Goal: Task Accomplishment & Management: Complete application form

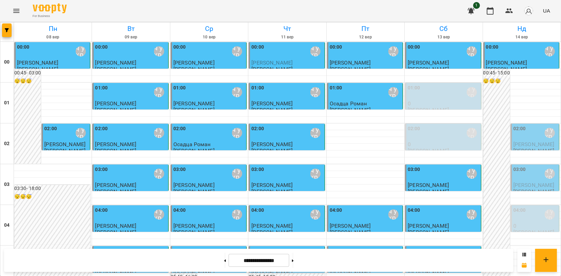
click at [15, 10] on icon "Menu" at bounding box center [16, 11] width 8 height 8
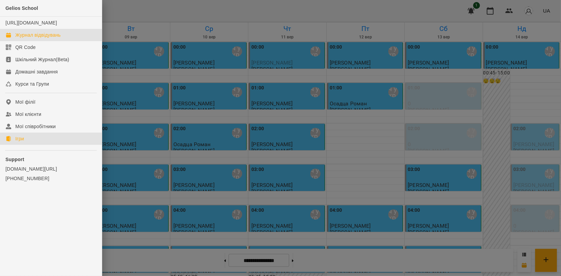
click at [27, 144] on link "Ігри" at bounding box center [51, 139] width 102 height 12
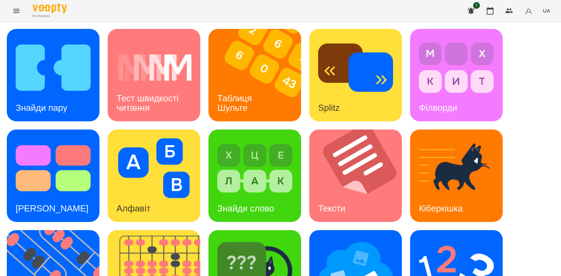
scroll to position [76, 0]
click at [153, 230] on img at bounding box center [158, 276] width 101 height 93
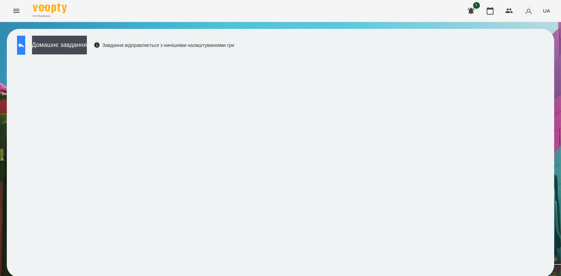
click at [25, 43] on button at bounding box center [21, 45] width 8 height 19
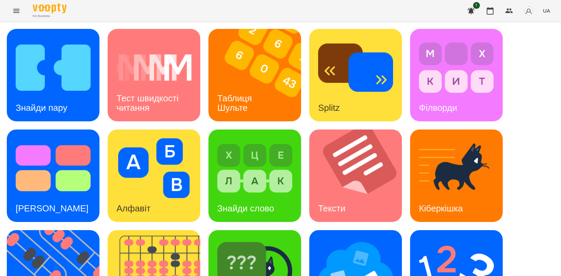
scroll to position [151, 0]
click at [59, 230] on img at bounding box center [57, 276] width 101 height 93
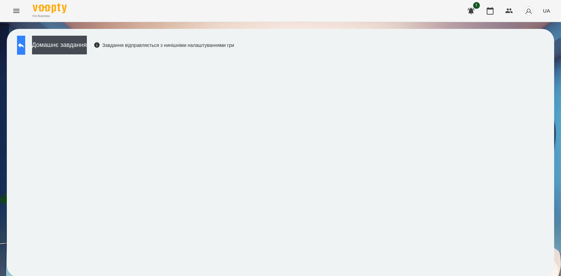
click at [25, 49] on button at bounding box center [21, 45] width 8 height 19
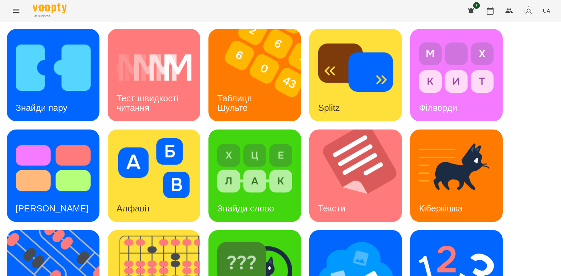
scroll to position [113, 0]
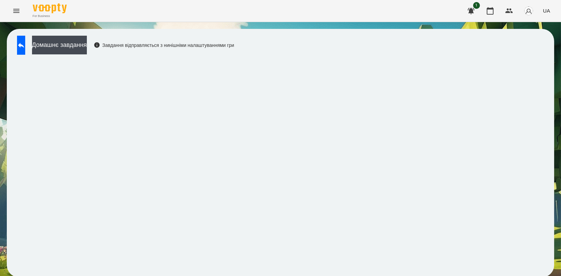
click at [292, 274] on div "Домашнє завдання Завдання відправляється з нинішніми налаштуваннями гри" at bounding box center [280, 153] width 547 height 249
click at [25, 38] on button at bounding box center [21, 45] width 8 height 19
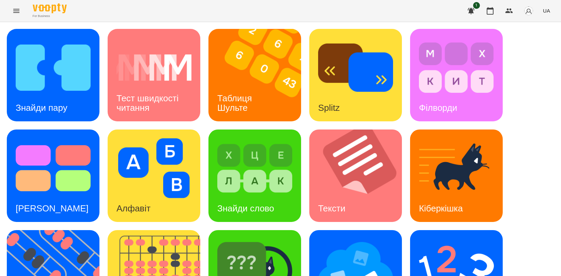
scroll to position [77, 0]
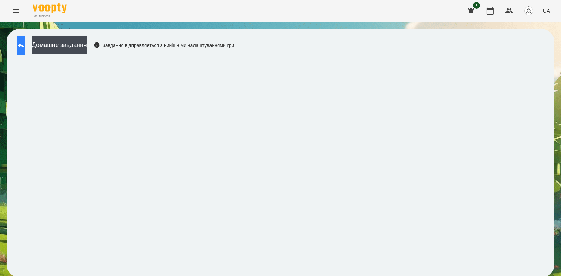
click at [25, 46] on icon at bounding box center [21, 45] width 8 height 8
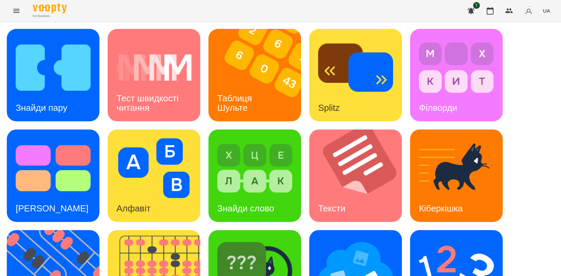
scroll to position [154, 0]
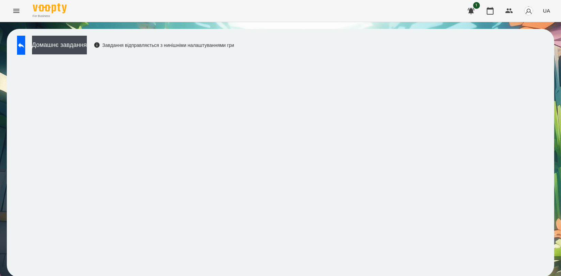
scroll to position [1, 0]
click at [24, 45] on icon at bounding box center [21, 45] width 6 height 5
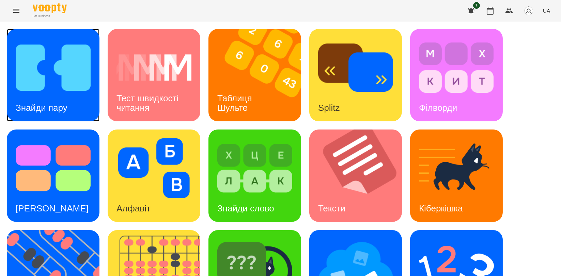
click at [54, 89] on img at bounding box center [53, 68] width 75 height 60
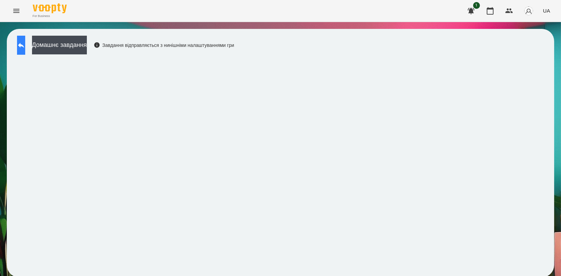
click at [25, 43] on button at bounding box center [21, 45] width 8 height 19
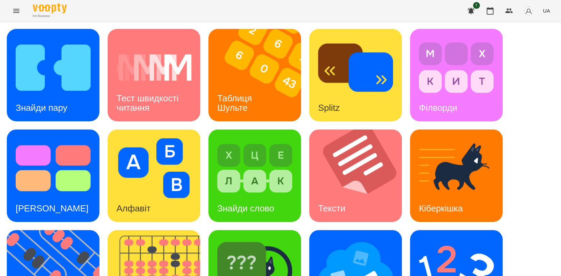
scroll to position [113, 0]
click at [236, 239] on img at bounding box center [254, 269] width 75 height 60
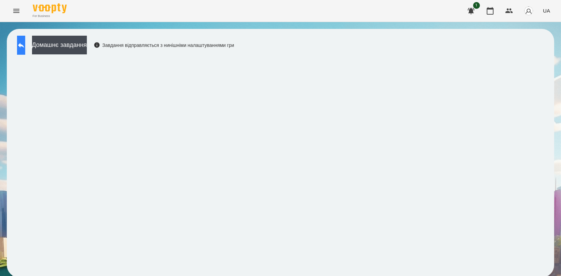
click at [25, 46] on icon at bounding box center [21, 45] width 8 height 8
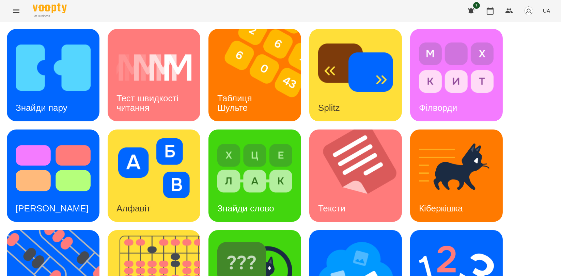
scroll to position [154, 0]
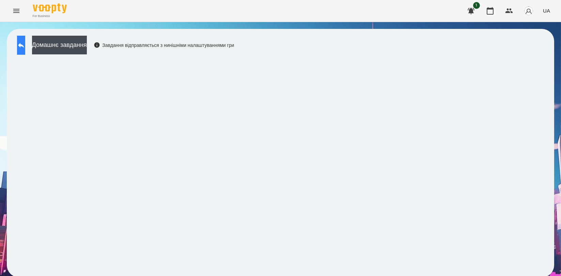
click at [25, 51] on button at bounding box center [21, 45] width 8 height 19
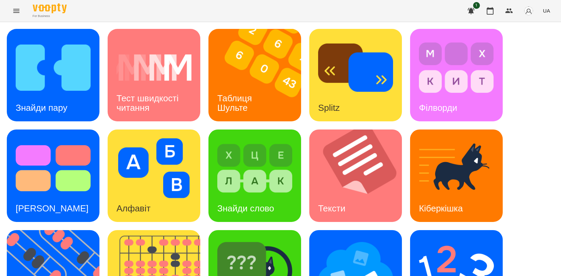
scroll to position [76, 0]
click at [60, 230] on img at bounding box center [57, 276] width 101 height 93
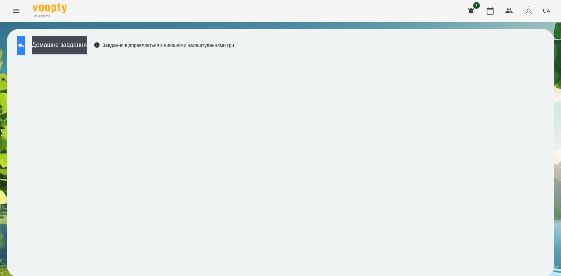
click at [25, 49] on button at bounding box center [21, 45] width 8 height 19
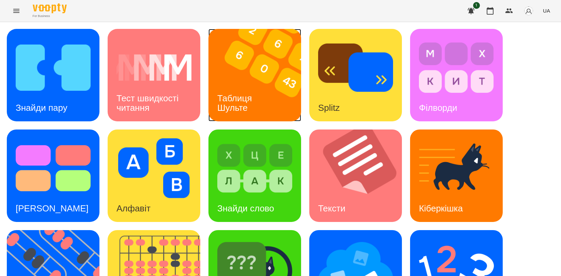
click at [246, 102] on h3 "Таблиця Шульте" at bounding box center [235, 102] width 37 height 19
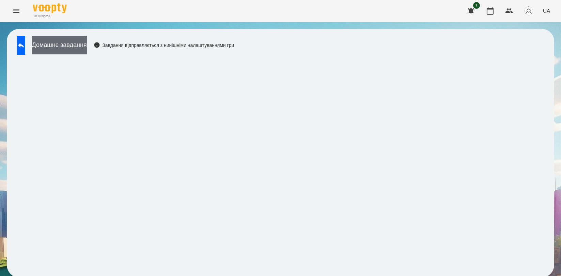
click at [52, 44] on button "Домашнє завдання" at bounding box center [59, 45] width 55 height 19
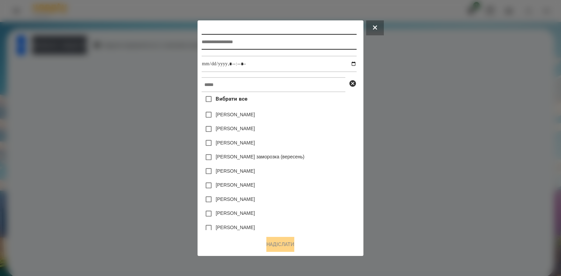
click at [264, 40] on input "text" at bounding box center [278, 42] width 155 height 16
type input "*"
type input "**********"
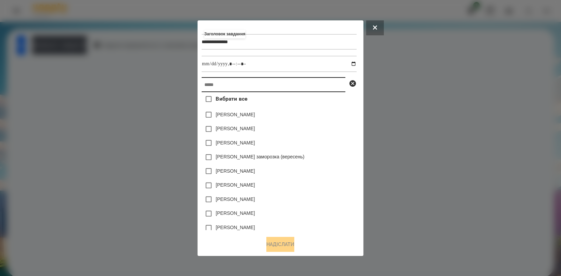
click at [214, 81] on input "text" at bounding box center [273, 84] width 144 height 15
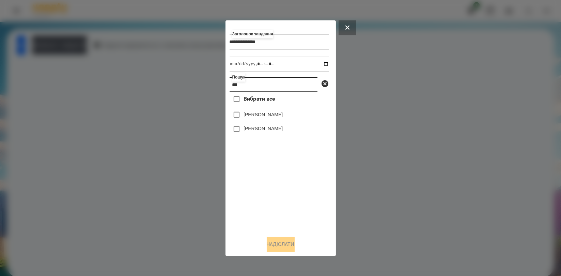
type input "***"
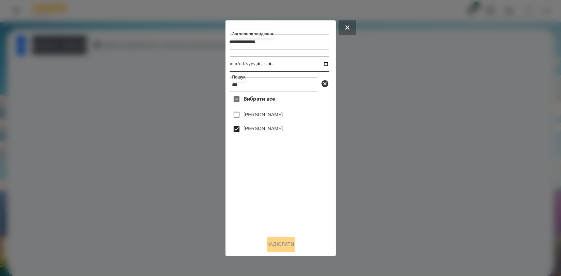
click at [322, 65] on input "datetime-local" at bounding box center [278, 64] width 99 height 16
type input "**********"
drag, startPoint x: 268, startPoint y: 206, endPoint x: 268, endPoint y: 200, distance: 6.1
click at [268, 206] on div "Вибрати все Голіней Мія Динту Нейтан" at bounding box center [278, 161] width 99 height 138
click at [275, 246] on button "Надіслати" at bounding box center [280, 244] width 28 height 15
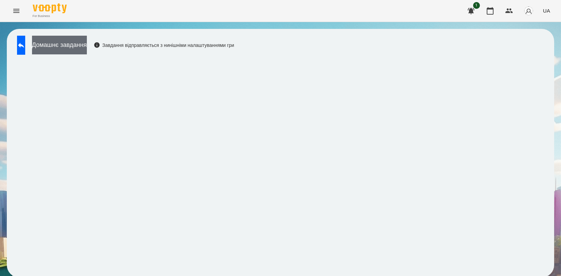
click at [76, 42] on button "Домашнє завдання" at bounding box center [59, 45] width 55 height 19
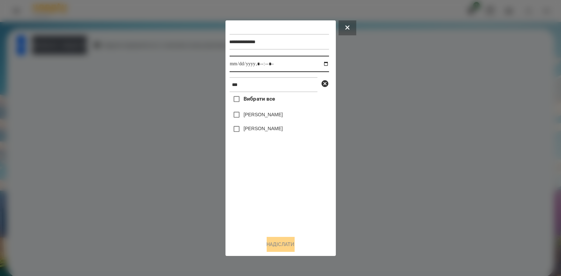
click at [318, 63] on input "datetime-local" at bounding box center [278, 64] width 99 height 16
type input "**********"
drag, startPoint x: 259, startPoint y: 204, endPoint x: 259, endPoint y: 179, distance: 24.8
click at [259, 204] on div "Вибрати все Голіней Мія Динту Нейтан" at bounding box center [278, 161] width 99 height 138
click at [259, 128] on label "[PERSON_NAME]" at bounding box center [262, 128] width 39 height 7
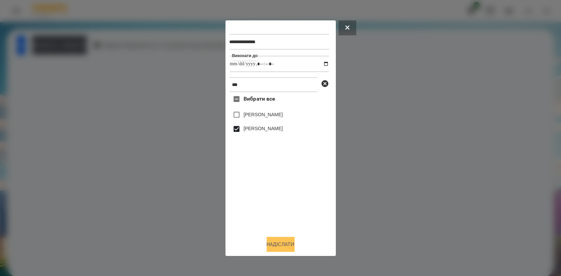
click at [279, 247] on button "Надіслати" at bounding box center [280, 244] width 28 height 15
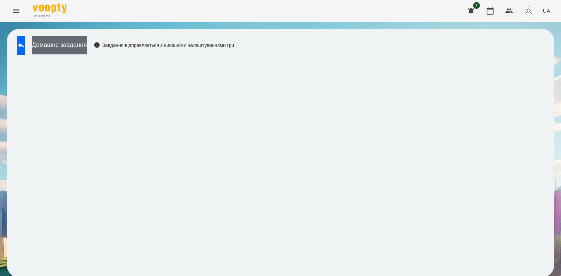
click at [87, 42] on button "Домашнє завдання" at bounding box center [59, 45] width 55 height 19
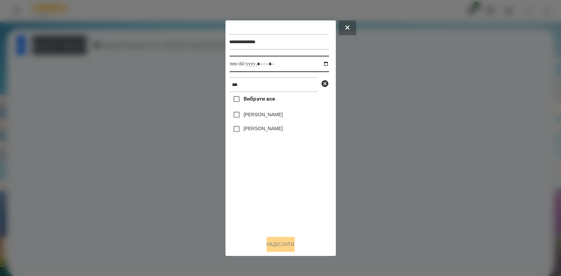
click at [318, 63] on input "datetime-local" at bounding box center [278, 64] width 99 height 16
type input "**********"
click at [252, 183] on div "Вибрати все Голіней Мія Динту Нейтан" at bounding box center [278, 161] width 99 height 138
click at [265, 116] on label "Голіней Мія" at bounding box center [262, 114] width 39 height 7
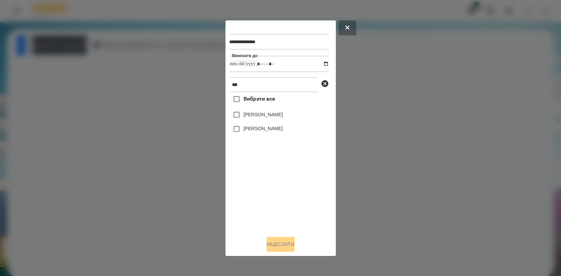
click at [266, 132] on label "[PERSON_NAME]" at bounding box center [262, 128] width 39 height 7
click at [275, 241] on button "Надіслати" at bounding box center [280, 244] width 28 height 15
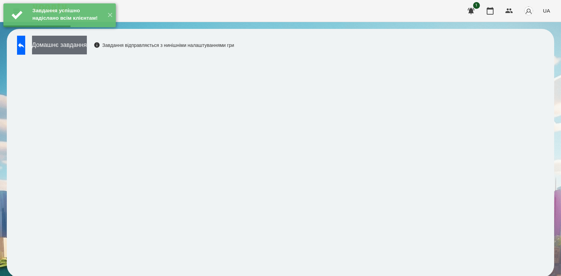
click at [64, 48] on button "Домашнє завдання" at bounding box center [59, 45] width 55 height 19
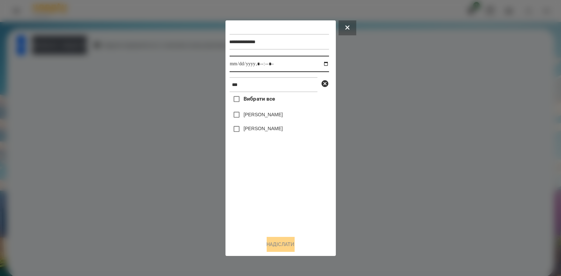
click at [319, 63] on input "datetime-local" at bounding box center [278, 64] width 99 height 16
type input "**********"
click at [269, 190] on div "Вибрати все Голіней Мія Динту Нейтан" at bounding box center [278, 161] width 99 height 138
click at [265, 128] on label "[PERSON_NAME]" at bounding box center [262, 128] width 39 height 7
click at [285, 247] on button "Надіслати" at bounding box center [280, 244] width 28 height 15
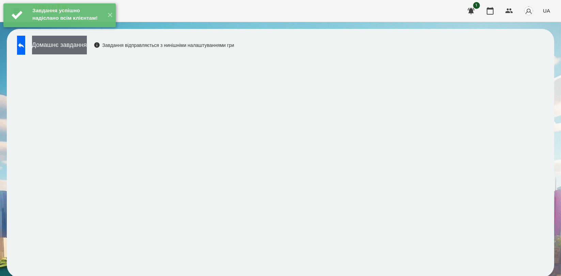
click at [87, 46] on button "Домашнє завдання" at bounding box center [59, 45] width 55 height 19
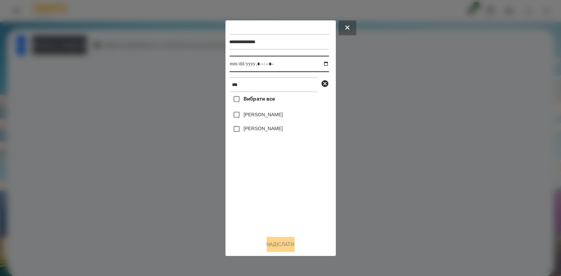
click at [322, 64] on input "datetime-local" at bounding box center [278, 64] width 99 height 16
type input "**********"
drag, startPoint x: 271, startPoint y: 180, endPoint x: 271, endPoint y: 169, distance: 11.2
click at [271, 181] on div "Вибрати все Голіней Мія Динту Нейтан" at bounding box center [278, 161] width 99 height 138
click at [274, 130] on label "[PERSON_NAME]" at bounding box center [262, 128] width 39 height 7
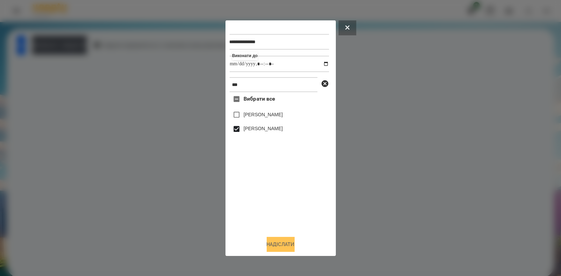
click at [285, 242] on button "Надіслати" at bounding box center [280, 244] width 28 height 15
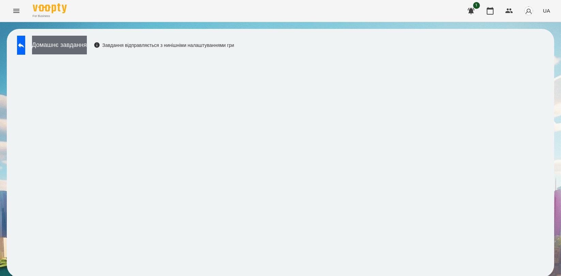
click at [87, 45] on button "Домашнє завдання" at bounding box center [59, 45] width 55 height 19
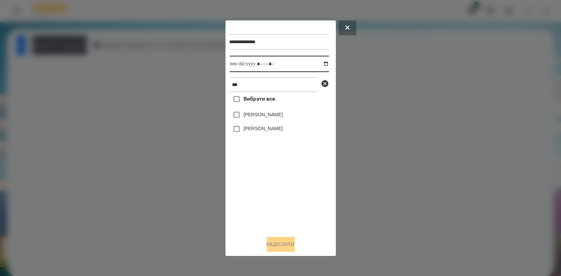
click at [323, 63] on input "datetime-local" at bounding box center [278, 64] width 99 height 16
type input "**********"
drag, startPoint x: 283, startPoint y: 192, endPoint x: 282, endPoint y: 173, distance: 19.4
click at [282, 193] on div "Вибрати все Голіней Мія Динту Нейтан" at bounding box center [278, 161] width 99 height 138
click at [273, 131] on label "[PERSON_NAME]" at bounding box center [262, 128] width 39 height 7
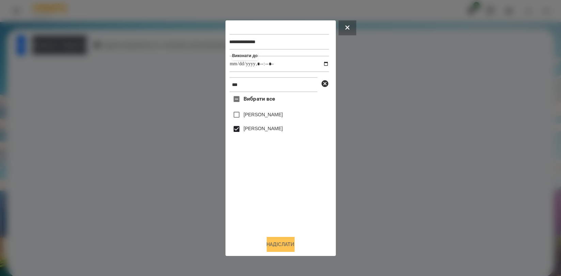
click at [286, 243] on button "Надіслати" at bounding box center [280, 244] width 28 height 15
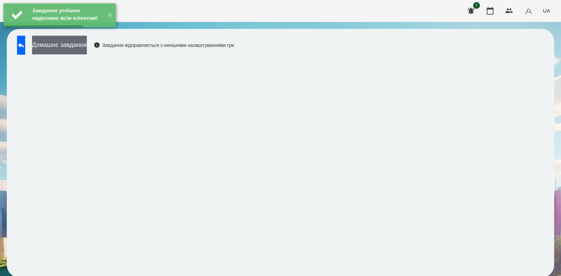
click at [75, 49] on button "Домашнє завдання" at bounding box center [59, 45] width 55 height 19
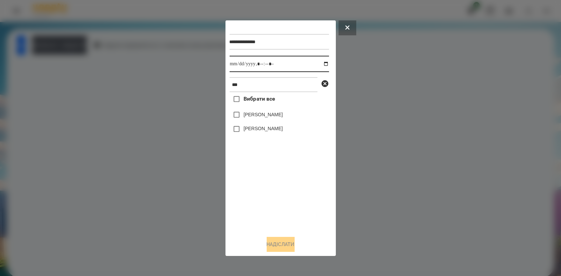
click at [321, 64] on input "datetime-local" at bounding box center [278, 64] width 99 height 16
type input "**********"
click at [289, 180] on div "Вибрати все Голіней Мія Динту Нейтан" at bounding box center [278, 161] width 99 height 138
click at [274, 132] on label "[PERSON_NAME]" at bounding box center [262, 128] width 39 height 7
click at [285, 239] on button "Надіслати" at bounding box center [280, 244] width 28 height 15
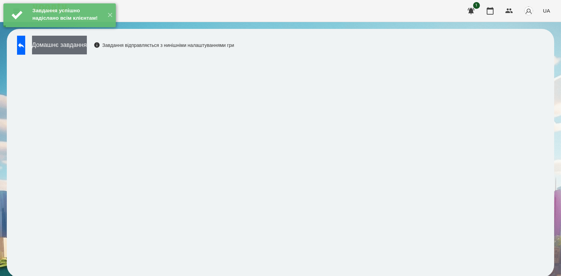
click at [87, 49] on button "Домашнє завдання" at bounding box center [59, 45] width 55 height 19
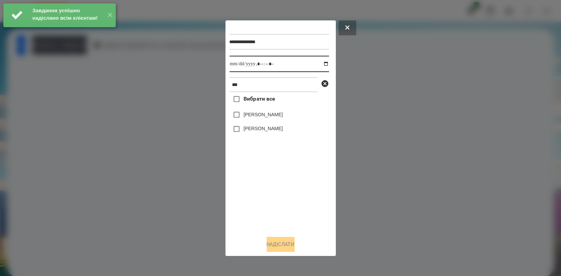
click at [317, 64] on input "datetime-local" at bounding box center [278, 64] width 99 height 16
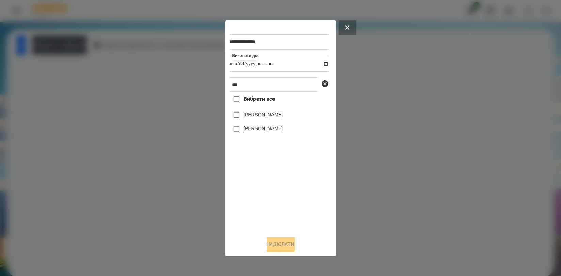
type input "**********"
drag, startPoint x: 291, startPoint y: 190, endPoint x: 290, endPoint y: 168, distance: 21.5
click at [291, 190] on div "Вибрати все Голіней Мія Динту Нейтан" at bounding box center [278, 161] width 99 height 138
click at [277, 129] on label "[PERSON_NAME]" at bounding box center [262, 128] width 39 height 7
click at [278, 244] on button "Надіслати" at bounding box center [280, 244] width 28 height 15
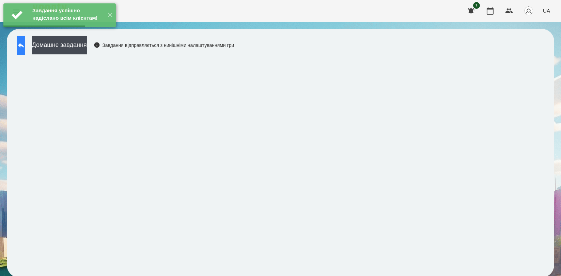
click at [25, 52] on button at bounding box center [21, 45] width 8 height 19
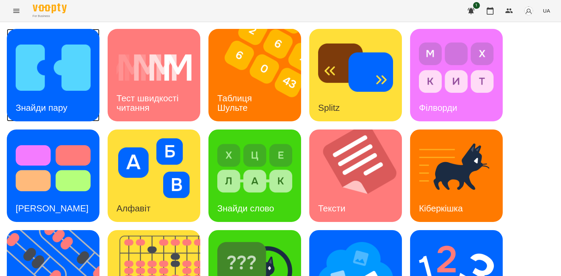
click at [45, 63] on img at bounding box center [53, 68] width 75 height 60
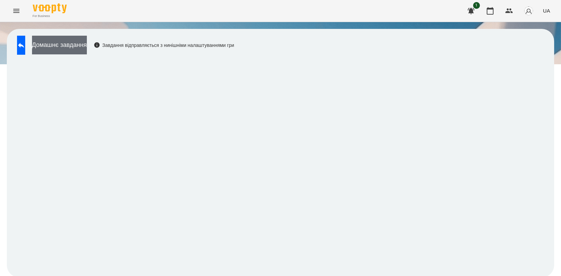
click at [78, 41] on button "Домашнє завдання" at bounding box center [59, 45] width 55 height 19
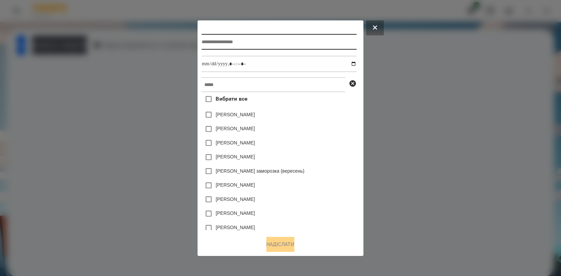
click at [289, 45] on input "text" at bounding box center [278, 42] width 155 height 16
type input "**********"
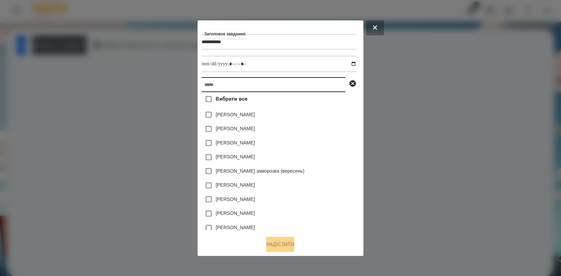
click at [286, 84] on input "text" at bounding box center [273, 84] width 144 height 15
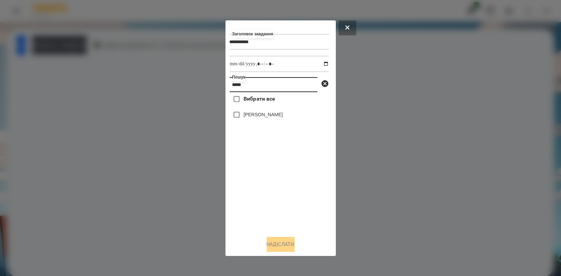
type input "*****"
click at [259, 120] on div "[PERSON_NAME]" at bounding box center [278, 115] width 99 height 14
click at [259, 116] on label "[PERSON_NAME]" at bounding box center [262, 114] width 39 height 7
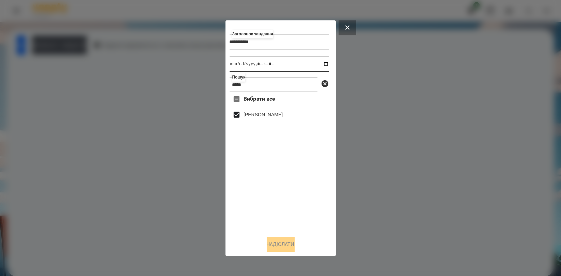
click at [321, 64] on input "datetime-local" at bounding box center [278, 64] width 99 height 16
type input "**********"
click at [315, 220] on div "Вибрати все Динту Нейтан" at bounding box center [278, 161] width 99 height 138
click at [286, 253] on div "**********" at bounding box center [280, 138] width 110 height 236
click at [285, 247] on button "Надіслати" at bounding box center [280, 244] width 28 height 15
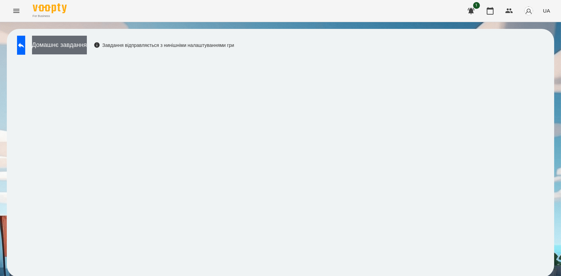
click at [87, 44] on button "Домашнє завдання" at bounding box center [59, 45] width 55 height 19
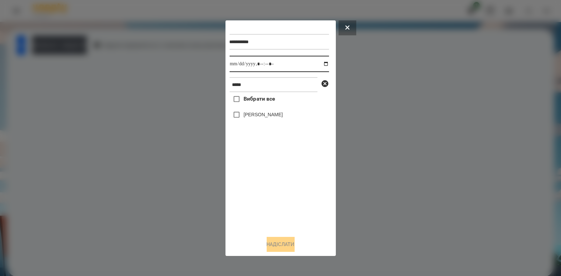
click at [319, 67] on input "datetime-local" at bounding box center [278, 64] width 99 height 16
type input "**********"
click at [257, 189] on div "Вибрати все Динту Нейтан" at bounding box center [278, 161] width 99 height 138
click at [265, 112] on label "[PERSON_NAME]" at bounding box center [262, 114] width 39 height 7
click at [275, 255] on div "**********" at bounding box center [280, 138] width 110 height 236
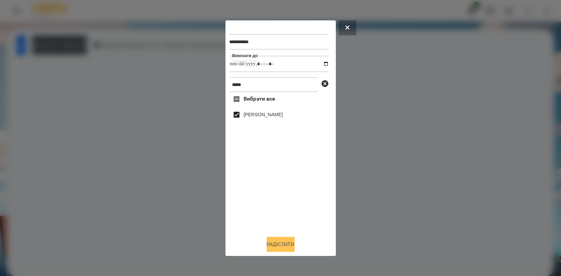
click at [279, 248] on button "Надіслати" at bounding box center [280, 244] width 28 height 15
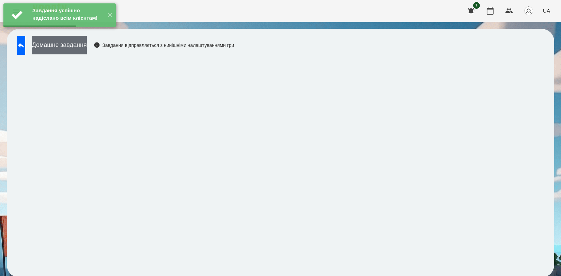
click at [87, 44] on button "Домашнє завдання" at bounding box center [59, 45] width 55 height 19
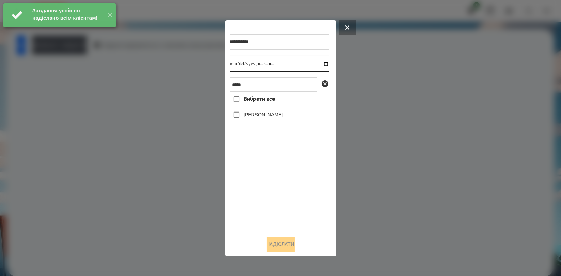
click at [322, 64] on input "datetime-local" at bounding box center [278, 64] width 99 height 16
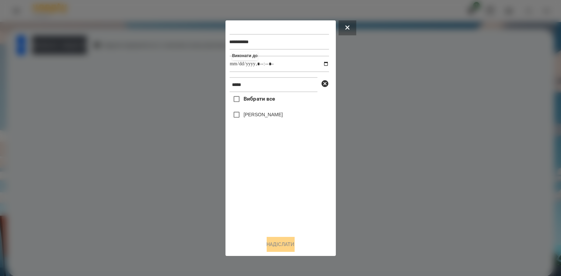
type input "**********"
click at [256, 182] on div "Вибрати все Динту Нейтан" at bounding box center [278, 161] width 99 height 138
click at [261, 118] on label "[PERSON_NAME]" at bounding box center [262, 114] width 39 height 7
click at [280, 243] on button "Надіслати" at bounding box center [280, 244] width 28 height 15
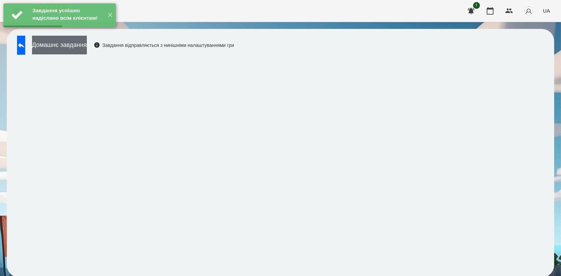
click at [87, 42] on button "Домашнє завдання" at bounding box center [59, 45] width 55 height 19
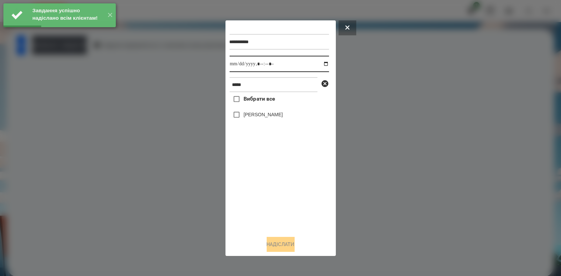
click at [321, 63] on input "datetime-local" at bounding box center [278, 64] width 99 height 16
type input "**********"
click at [263, 187] on div "Вибрати все Динту Нейтан" at bounding box center [278, 161] width 99 height 138
click at [266, 121] on div "[PERSON_NAME]" at bounding box center [278, 115] width 99 height 14
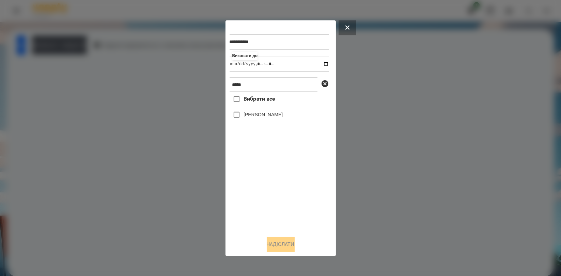
click at [266, 117] on label "[PERSON_NAME]" at bounding box center [262, 114] width 39 height 7
click at [285, 238] on div "**********" at bounding box center [280, 139] width 102 height 228
click at [287, 243] on button "Надіслати" at bounding box center [280, 244] width 28 height 15
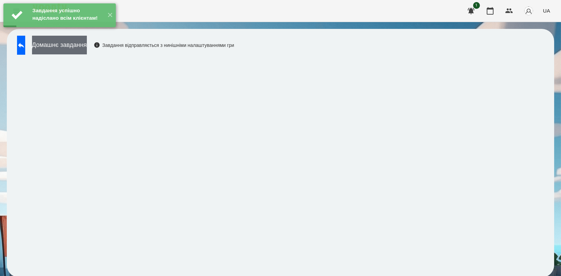
click at [87, 51] on button "Домашнє завдання" at bounding box center [59, 45] width 55 height 19
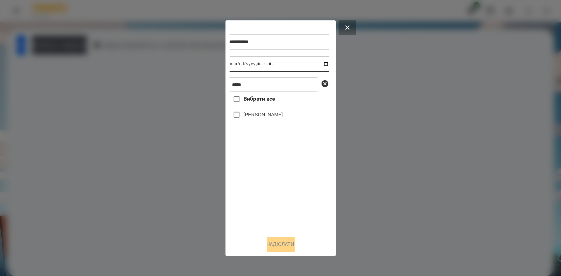
click at [319, 64] on input "datetime-local" at bounding box center [278, 64] width 99 height 16
type input "**********"
click at [266, 187] on div "Вибрати все Динту Нейтан" at bounding box center [278, 161] width 99 height 138
click at [270, 114] on label "[PERSON_NAME]" at bounding box center [262, 114] width 39 height 7
click at [277, 246] on button "Надіслати" at bounding box center [280, 244] width 28 height 15
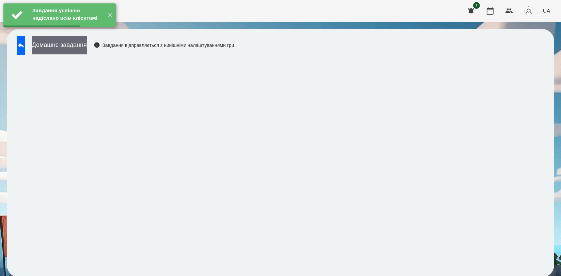
click at [87, 48] on button "Домашнє завдання" at bounding box center [59, 45] width 55 height 19
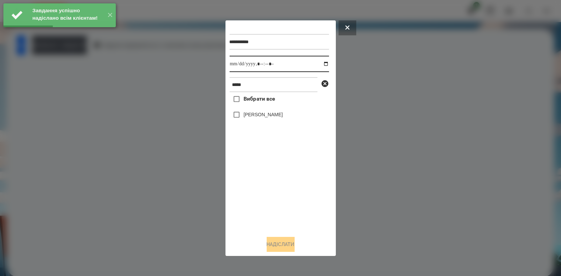
click at [320, 65] on input "datetime-local" at bounding box center [278, 64] width 99 height 16
type input "**********"
drag, startPoint x: 280, startPoint y: 200, endPoint x: 281, endPoint y: 174, distance: 26.2
click at [280, 201] on div "Вибрати все Динту Нейтан" at bounding box center [278, 161] width 99 height 138
click at [276, 115] on label "[PERSON_NAME]" at bounding box center [262, 114] width 39 height 7
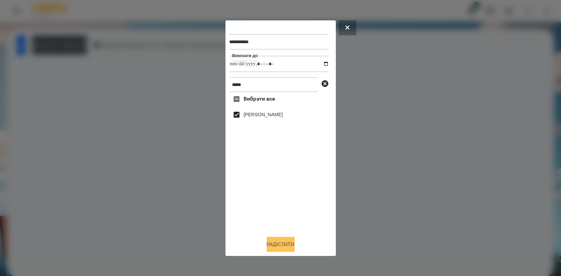
click at [288, 243] on button "Надіслати" at bounding box center [280, 244] width 28 height 15
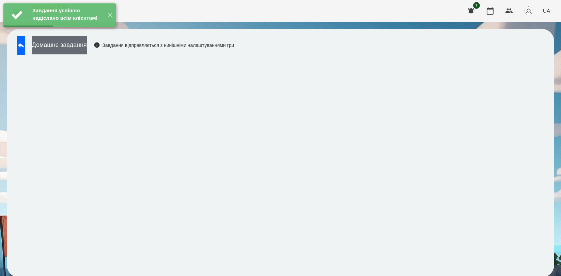
click at [87, 48] on button "Домашнє завдання" at bounding box center [59, 45] width 55 height 19
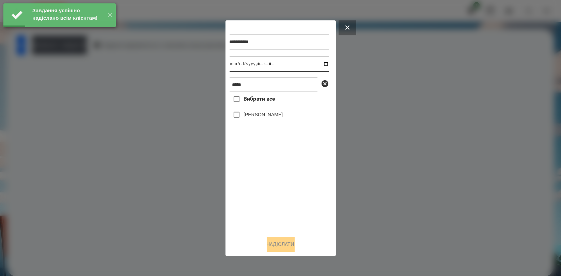
click at [321, 66] on input "datetime-local" at bounding box center [278, 64] width 99 height 16
type input "**********"
drag, startPoint x: 285, startPoint y: 185, endPoint x: 285, endPoint y: 179, distance: 6.1
click at [285, 185] on div "Вибрати все Динту Нейтан" at bounding box center [278, 161] width 99 height 138
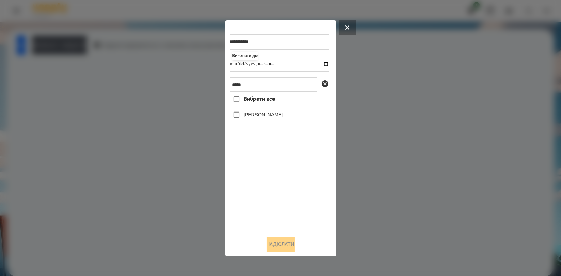
click at [274, 115] on label "[PERSON_NAME]" at bounding box center [262, 114] width 39 height 7
click at [281, 243] on button "Надіслати" at bounding box center [280, 244] width 28 height 15
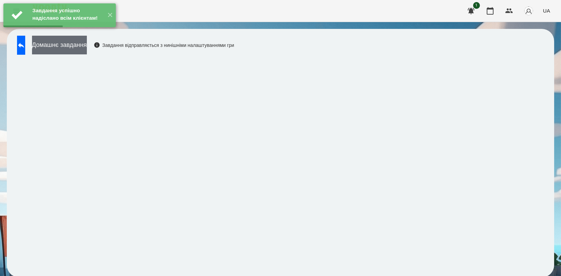
click at [87, 48] on button "Домашнє завдання" at bounding box center [59, 45] width 55 height 19
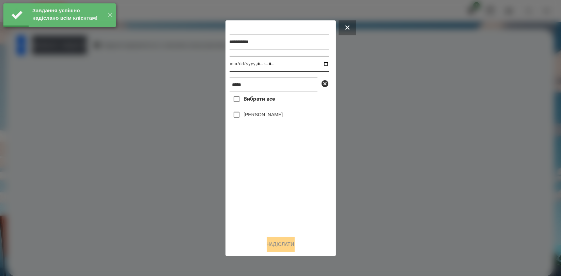
click at [324, 63] on input "datetime-local" at bounding box center [278, 64] width 99 height 16
click at [322, 62] on input "datetime-local" at bounding box center [278, 64] width 99 height 16
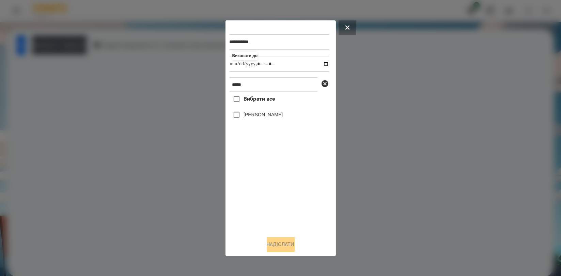
type input "**********"
drag, startPoint x: 285, startPoint y: 183, endPoint x: 280, endPoint y: 163, distance: 21.0
click at [285, 183] on div "Вибрати все Динту Нейтан" at bounding box center [278, 161] width 99 height 138
click at [270, 118] on label "[PERSON_NAME]" at bounding box center [262, 114] width 39 height 7
click at [282, 242] on button "Надіслати" at bounding box center [280, 244] width 28 height 15
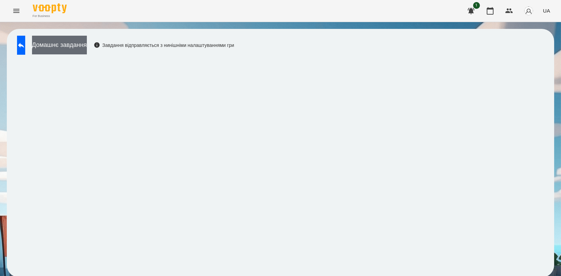
click at [87, 40] on button "Домашнє завдання" at bounding box center [59, 45] width 55 height 19
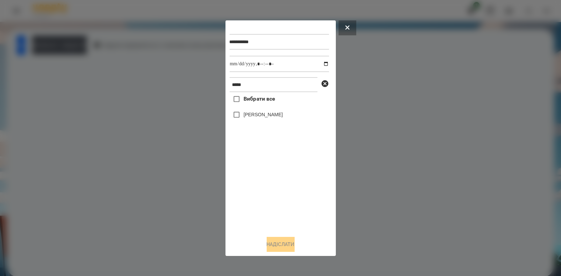
click at [97, 70] on div at bounding box center [280, 138] width 561 height 276
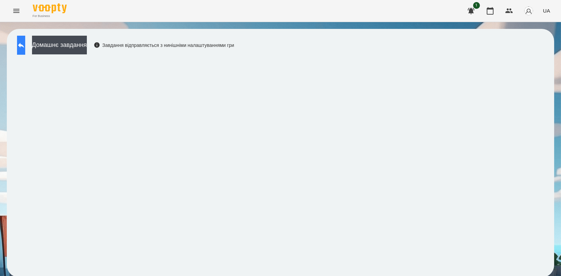
click at [25, 52] on button at bounding box center [21, 45] width 8 height 19
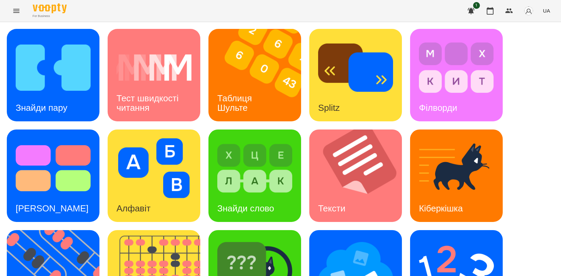
scroll to position [151, 0]
click at [58, 230] on img at bounding box center [57, 276] width 101 height 93
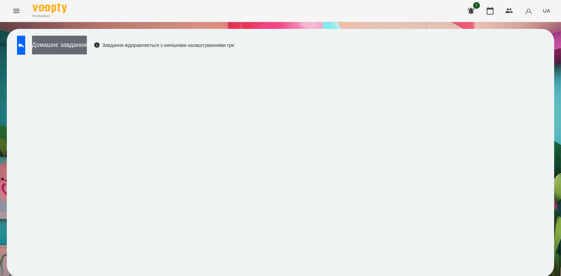
click at [80, 44] on button "Домашнє завдання" at bounding box center [59, 45] width 55 height 19
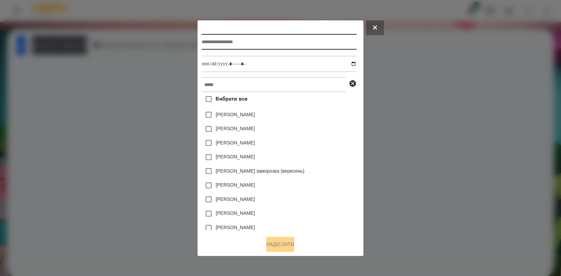
click at [250, 47] on input "text" at bounding box center [278, 42] width 155 height 16
type input "*********"
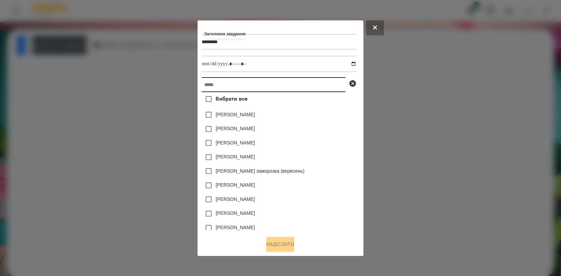
click at [268, 92] on input "text" at bounding box center [273, 84] width 144 height 15
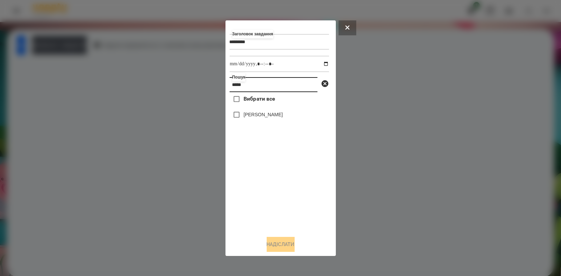
type input "*****"
click at [261, 117] on label "[PERSON_NAME]" at bounding box center [262, 114] width 39 height 7
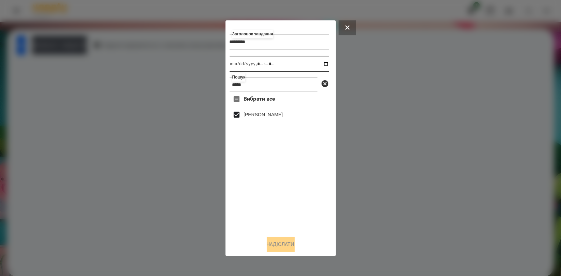
click at [322, 60] on input "datetime-local" at bounding box center [278, 64] width 99 height 16
click at [322, 62] on input "datetime-local" at bounding box center [278, 64] width 99 height 16
type input "**********"
drag, startPoint x: 302, startPoint y: 195, endPoint x: 299, endPoint y: 200, distance: 5.7
click at [302, 196] on div "Вибрати все Динту Нейтан" at bounding box center [278, 161] width 99 height 138
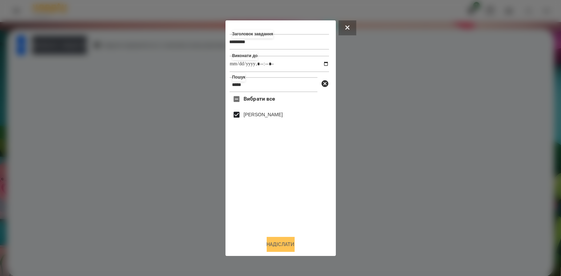
click at [280, 241] on button "Надіслати" at bounding box center [280, 244] width 28 height 15
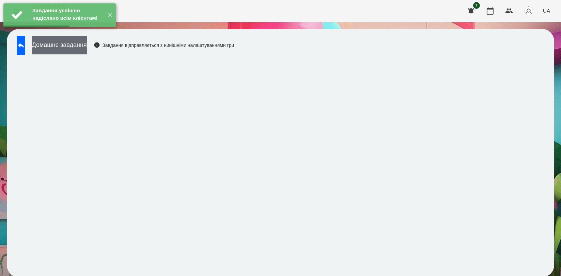
click at [70, 44] on button "Домашнє завдання" at bounding box center [59, 45] width 55 height 19
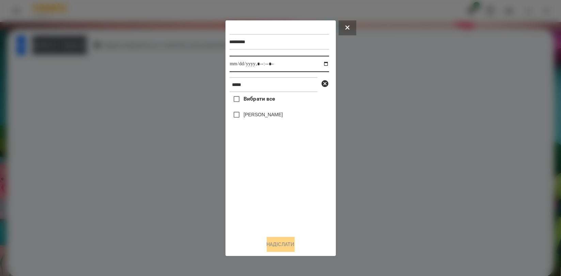
click at [323, 62] on input "datetime-local" at bounding box center [278, 64] width 99 height 16
type input "**********"
click at [248, 182] on div "Вибрати все Динту Нейтан" at bounding box center [278, 161] width 99 height 138
click at [261, 113] on label "[PERSON_NAME]" at bounding box center [262, 114] width 39 height 7
click at [278, 244] on button "Надіслати" at bounding box center [280, 244] width 28 height 15
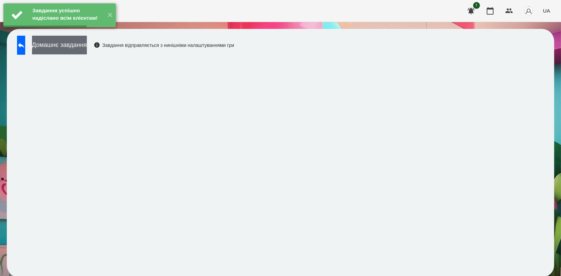
click at [87, 46] on button "Домашнє завдання" at bounding box center [59, 45] width 55 height 19
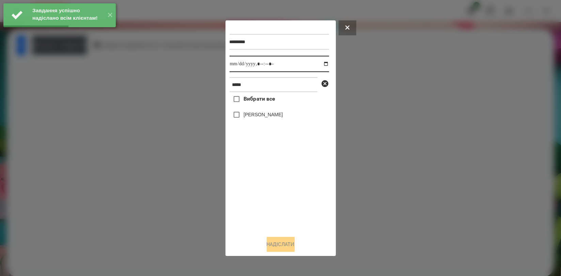
click at [321, 63] on input "datetime-local" at bounding box center [278, 64] width 99 height 16
type input "**********"
drag, startPoint x: 260, startPoint y: 184, endPoint x: 258, endPoint y: 136, distance: 47.7
click at [260, 184] on div "Вибрати все Динту Нейтан" at bounding box center [278, 161] width 99 height 138
click at [259, 113] on label "[PERSON_NAME]" at bounding box center [262, 114] width 39 height 7
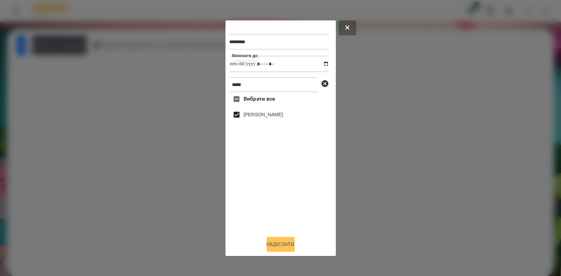
click at [283, 245] on button "Надіслати" at bounding box center [280, 244] width 28 height 15
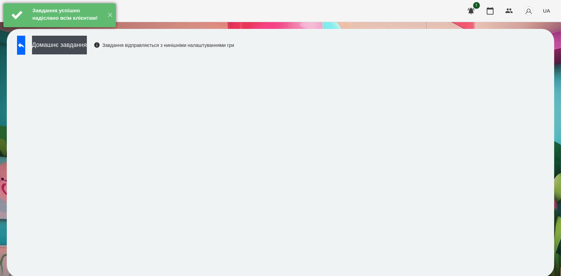
click at [78, 27] on div "Завдання успішно надіслано всім клієнтам!" at bounding box center [67, 14] width 73 height 23
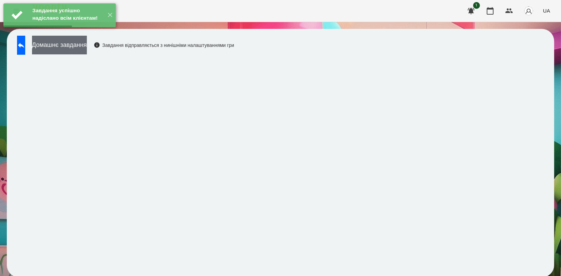
click at [82, 51] on button "Домашнє завдання" at bounding box center [59, 45] width 55 height 19
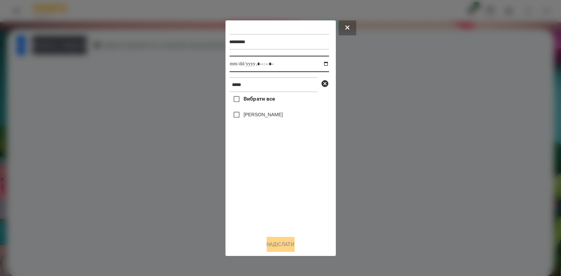
click at [322, 62] on input "datetime-local" at bounding box center [278, 64] width 99 height 16
type input "**********"
click at [263, 181] on div "Вибрати все Динту Нейтан" at bounding box center [278, 161] width 99 height 138
click at [272, 116] on label "[PERSON_NAME]" at bounding box center [262, 114] width 39 height 7
click at [280, 241] on button "Надіслати" at bounding box center [280, 244] width 28 height 15
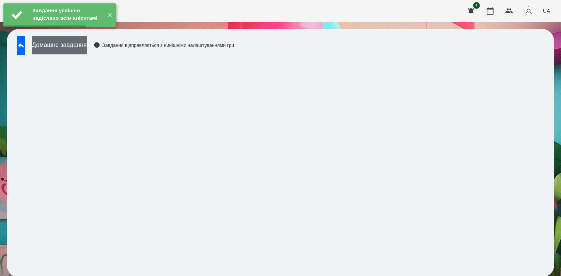
click at [85, 48] on button "Домашнє завдання" at bounding box center [59, 45] width 55 height 19
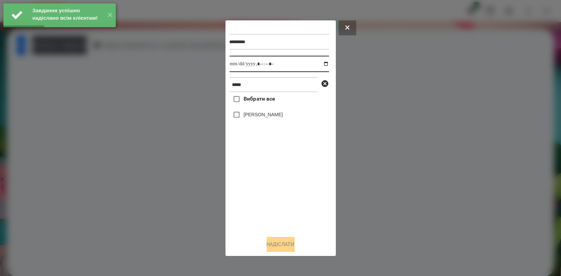
click at [322, 66] on input "datetime-local" at bounding box center [278, 64] width 99 height 16
type input "**********"
drag, startPoint x: 263, startPoint y: 174, endPoint x: 265, endPoint y: 148, distance: 26.6
click at [263, 175] on div "Вибрати все Динту Нейтан" at bounding box center [278, 161] width 99 height 138
click at [272, 118] on label "[PERSON_NAME]" at bounding box center [262, 114] width 39 height 7
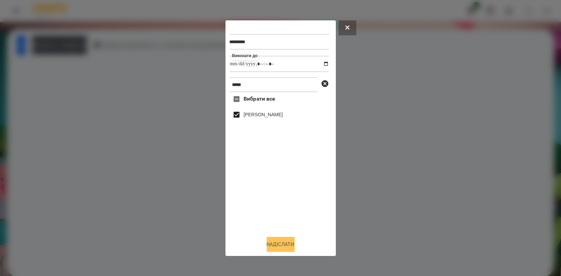
click at [275, 240] on button "Надіслати" at bounding box center [280, 244] width 28 height 15
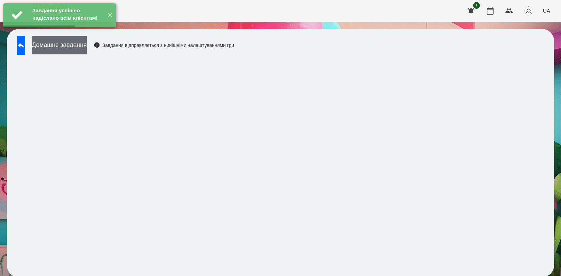
click at [87, 48] on button "Домашнє завдання" at bounding box center [59, 45] width 55 height 19
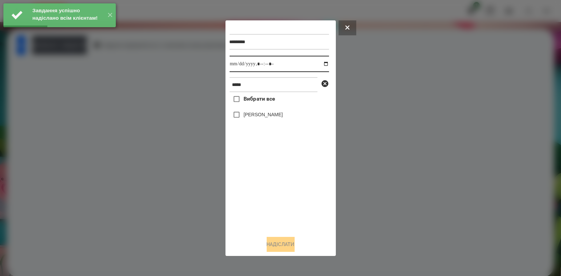
click at [323, 63] on input "datetime-local" at bounding box center [278, 64] width 99 height 16
type input "**********"
drag, startPoint x: 265, startPoint y: 196, endPoint x: 267, endPoint y: 145, distance: 51.1
click at [265, 196] on div "Вибрати все Динту Нейтан" at bounding box center [278, 161] width 99 height 138
click at [275, 118] on label "[PERSON_NAME]" at bounding box center [262, 114] width 39 height 7
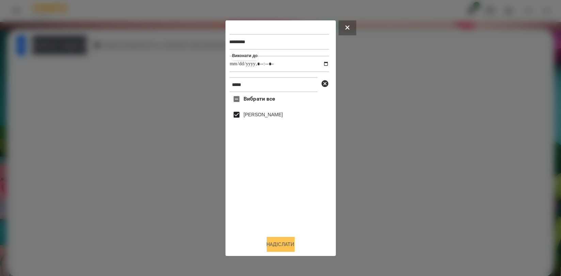
drag, startPoint x: 289, startPoint y: 243, endPoint x: 288, endPoint y: 238, distance: 5.1
click at [290, 243] on button "Надіслати" at bounding box center [280, 244] width 28 height 15
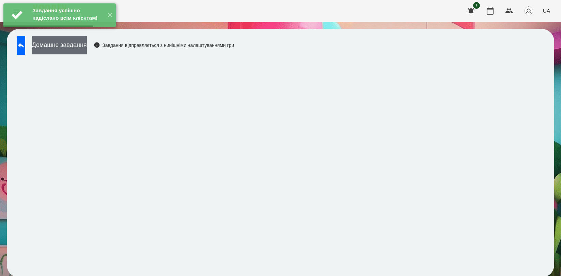
click at [87, 46] on button "Домашнє завдання" at bounding box center [59, 45] width 55 height 19
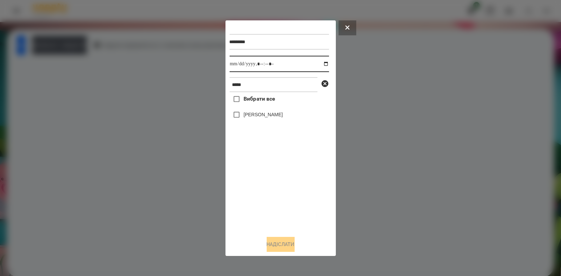
click at [321, 65] on input "datetime-local" at bounding box center [278, 64] width 99 height 16
type input "**********"
click at [284, 179] on div "Вибрати все Динту Нейтан" at bounding box center [278, 161] width 99 height 138
click at [270, 117] on label "[PERSON_NAME]" at bounding box center [262, 114] width 39 height 7
click at [283, 245] on button "Надіслати" at bounding box center [280, 244] width 28 height 15
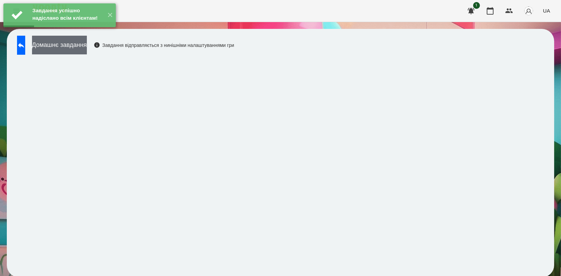
click at [87, 47] on button "Домашнє завдання" at bounding box center [59, 45] width 55 height 19
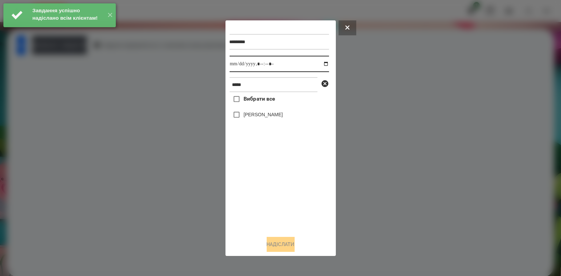
click at [322, 64] on input "datetime-local" at bounding box center [278, 64] width 99 height 16
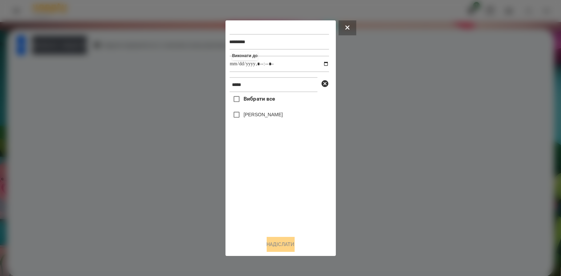
type input "**********"
drag, startPoint x: 274, startPoint y: 191, endPoint x: 269, endPoint y: 155, distance: 36.8
click at [273, 191] on div "Вибрати все Динту Нейтан" at bounding box center [278, 161] width 99 height 138
click at [268, 118] on label "[PERSON_NAME]" at bounding box center [262, 114] width 39 height 7
click at [285, 247] on button "Надіслати" at bounding box center [280, 244] width 28 height 15
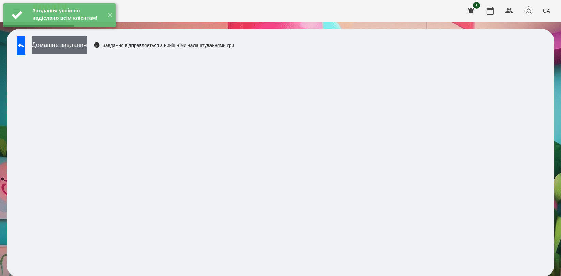
click at [82, 43] on button "Домашнє завдання" at bounding box center [59, 45] width 55 height 19
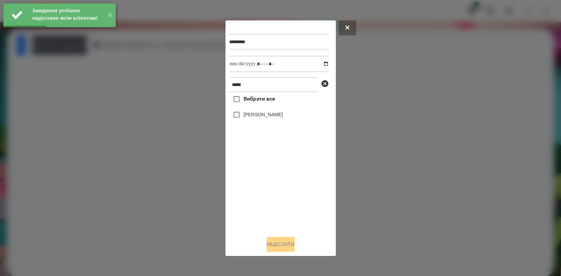
click at [84, 80] on div at bounding box center [280, 138] width 561 height 276
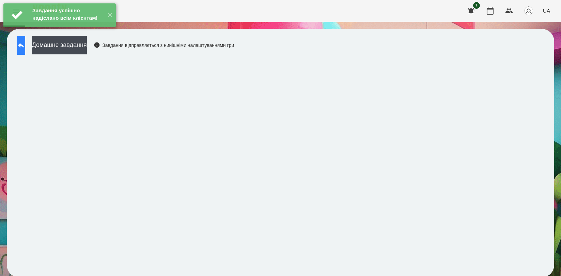
click at [25, 47] on icon at bounding box center [21, 45] width 8 height 8
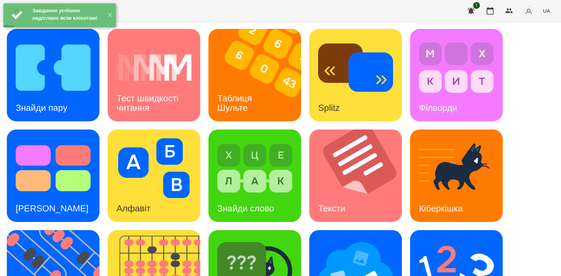
scroll to position [151, 0]
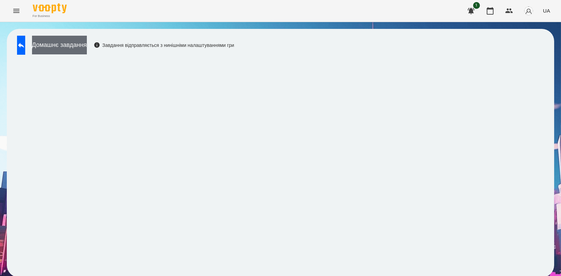
click at [87, 45] on button "Домашнє завдання" at bounding box center [59, 45] width 55 height 19
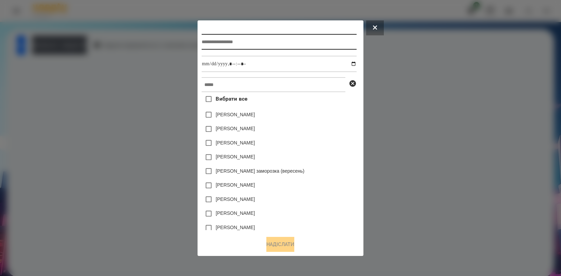
click at [311, 43] on input "text" at bounding box center [278, 42] width 155 height 16
type input "*******"
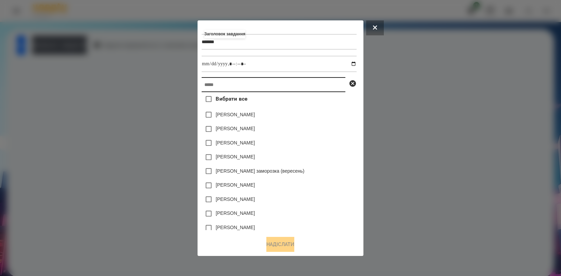
click at [278, 84] on input "text" at bounding box center [273, 84] width 144 height 15
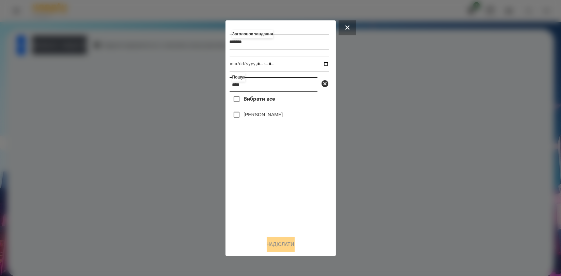
type input "****"
click at [251, 116] on label "[PERSON_NAME]" at bounding box center [262, 114] width 39 height 7
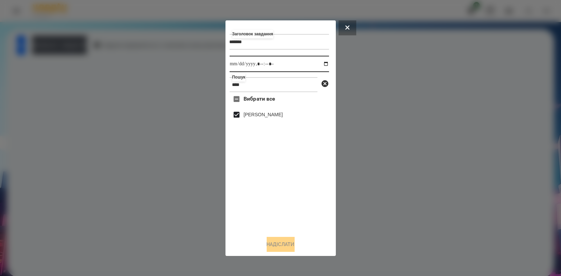
click at [322, 65] on input "datetime-local" at bounding box center [278, 64] width 99 height 16
type input "**********"
click at [300, 188] on div "Вибрати все Динту Нейтан" at bounding box center [278, 161] width 99 height 138
click at [283, 242] on button "Надіслати" at bounding box center [280, 244] width 28 height 15
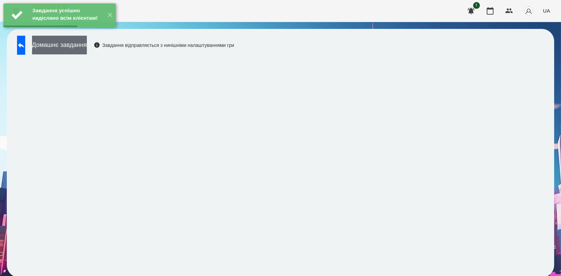
click at [64, 47] on button "Домашнє завдання" at bounding box center [59, 45] width 55 height 19
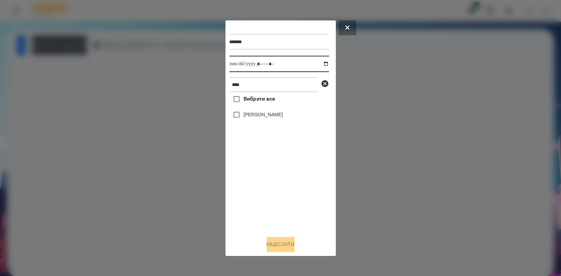
click at [323, 63] on input "datetime-local" at bounding box center [278, 64] width 99 height 16
type input "**********"
click at [251, 182] on div "Вибрати все Динту Нейтан" at bounding box center [278, 161] width 99 height 138
click at [265, 117] on label "[PERSON_NAME]" at bounding box center [262, 114] width 39 height 7
drag, startPoint x: 274, startPoint y: 244, endPoint x: 282, endPoint y: 236, distance: 11.8
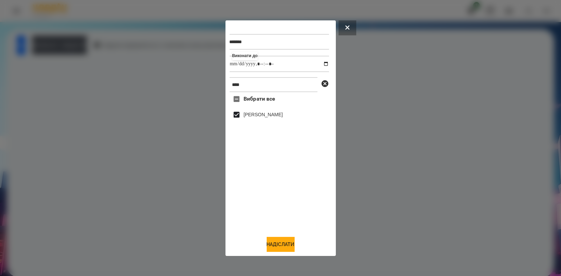
click at [274, 244] on button "Надіслати" at bounding box center [280, 244] width 28 height 15
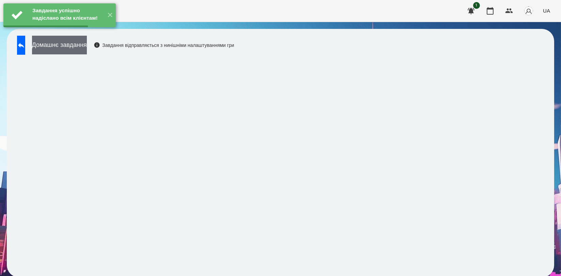
click at [87, 44] on button "Домашнє завдання" at bounding box center [59, 45] width 55 height 19
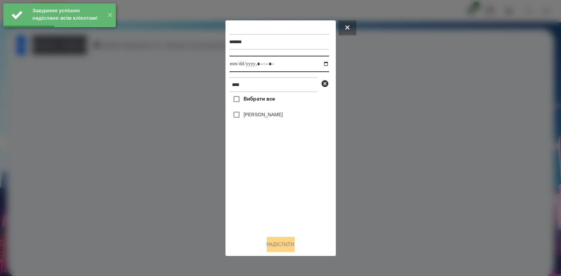
click at [319, 65] on input "datetime-local" at bounding box center [278, 64] width 99 height 16
type input "**********"
click at [247, 180] on div "Вибрати все Динту Нейтан" at bounding box center [278, 161] width 99 height 138
click at [256, 113] on label "[PERSON_NAME]" at bounding box center [262, 114] width 39 height 7
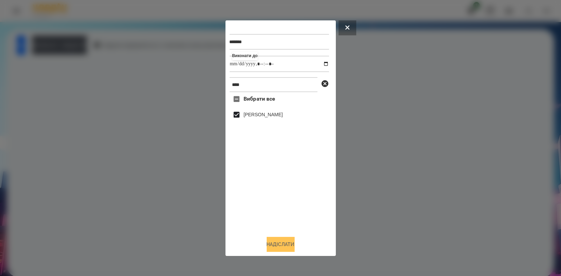
click at [271, 246] on button "Надіслати" at bounding box center [280, 244] width 28 height 15
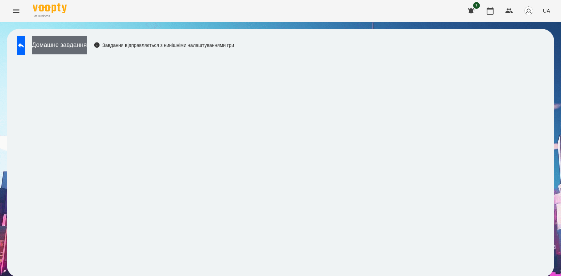
click at [71, 39] on button "Домашнє завдання" at bounding box center [59, 45] width 55 height 19
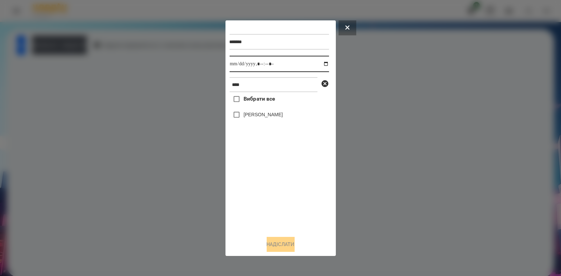
click at [321, 65] on input "datetime-local" at bounding box center [278, 64] width 99 height 16
type input "**********"
click at [257, 191] on div "Вибрати все Динту Нейтан" at bounding box center [278, 161] width 99 height 138
click at [268, 112] on label "[PERSON_NAME]" at bounding box center [262, 114] width 39 height 7
click at [282, 249] on button "Надіслати" at bounding box center [280, 244] width 28 height 15
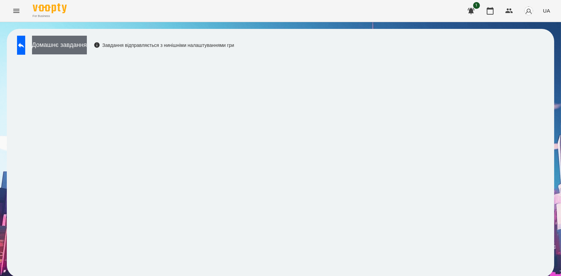
click at [87, 46] on button "Домашнє завдання" at bounding box center [59, 45] width 55 height 19
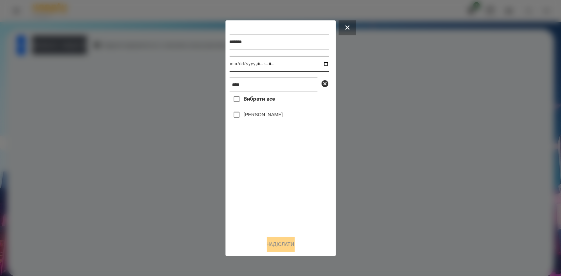
click at [319, 65] on input "datetime-local" at bounding box center [278, 64] width 99 height 16
type input "**********"
click at [262, 178] on div "Вибрати все Динту Нейтан" at bounding box center [278, 161] width 99 height 138
click at [270, 117] on label "[PERSON_NAME]" at bounding box center [262, 114] width 39 height 7
click at [280, 239] on button "Надіслати" at bounding box center [280, 244] width 28 height 15
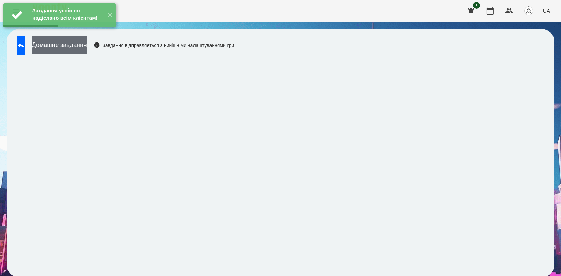
click at [87, 50] on button "Домашнє завдання" at bounding box center [59, 45] width 55 height 19
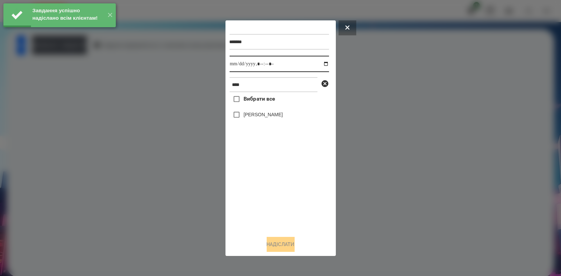
click at [324, 67] on input "datetime-local" at bounding box center [278, 64] width 99 height 16
click at [320, 66] on input "datetime-local" at bounding box center [278, 64] width 99 height 16
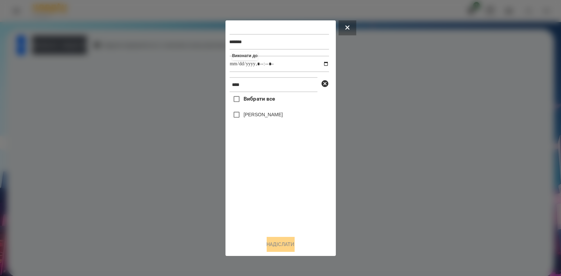
type input "**********"
drag, startPoint x: 265, startPoint y: 187, endPoint x: 265, endPoint y: 174, distance: 12.6
click at [265, 187] on div "Вибрати все Динту Нейтан" at bounding box center [278, 161] width 99 height 138
click at [262, 114] on label "[PERSON_NAME]" at bounding box center [262, 114] width 39 height 7
click at [282, 250] on button "Надіслати" at bounding box center [280, 244] width 28 height 15
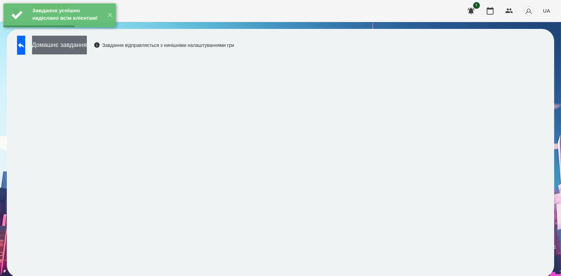
click at [87, 48] on button "Домашнє завдання" at bounding box center [59, 45] width 55 height 19
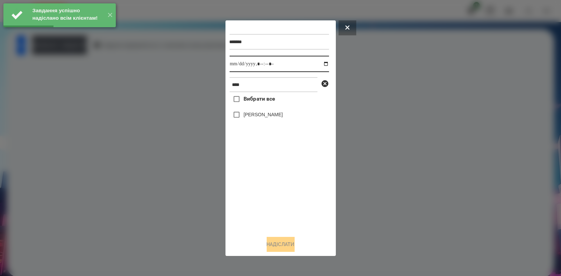
click at [321, 65] on input "datetime-local" at bounding box center [278, 64] width 99 height 16
type input "**********"
drag, startPoint x: 288, startPoint y: 185, endPoint x: 280, endPoint y: 139, distance: 47.4
click at [288, 186] on div "Вибрати все Динту Нейтан" at bounding box center [278, 161] width 99 height 138
click at [276, 114] on label "[PERSON_NAME]" at bounding box center [262, 114] width 39 height 7
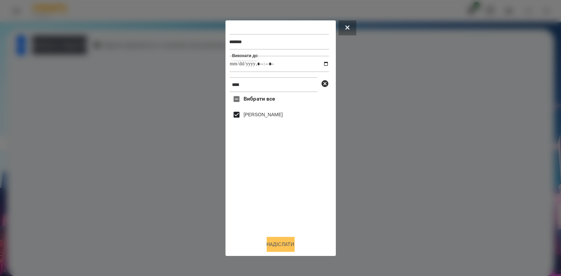
click at [284, 241] on button "Надіслати" at bounding box center [280, 244] width 28 height 15
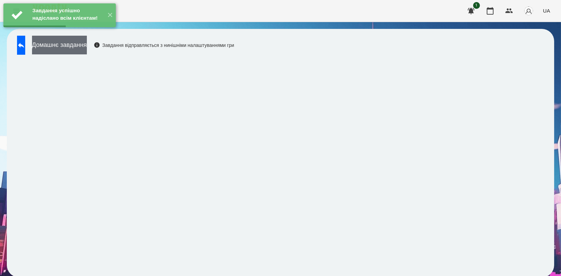
click at [87, 45] on button "Домашнє завдання" at bounding box center [59, 45] width 55 height 19
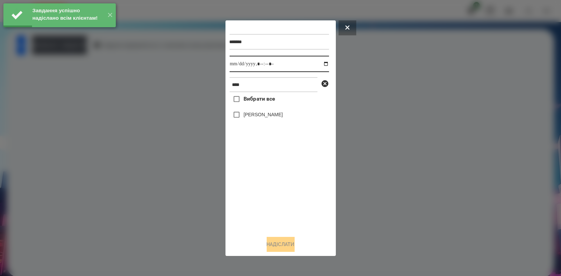
click at [319, 64] on input "datetime-local" at bounding box center [278, 64] width 99 height 16
type input "**********"
drag, startPoint x: 283, startPoint y: 191, endPoint x: 281, endPoint y: 176, distance: 15.5
click at [283, 191] on div "Вибрати все Динту Нейтан" at bounding box center [278, 161] width 99 height 138
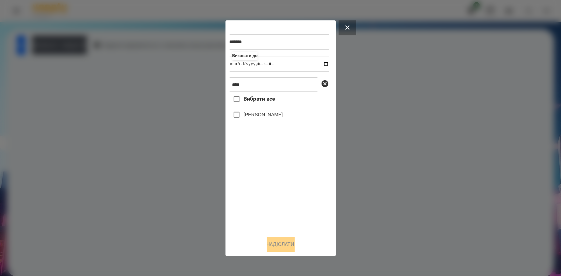
click at [272, 112] on label "[PERSON_NAME]" at bounding box center [262, 114] width 39 height 7
click at [272, 244] on button "Надіслати" at bounding box center [280, 244] width 28 height 15
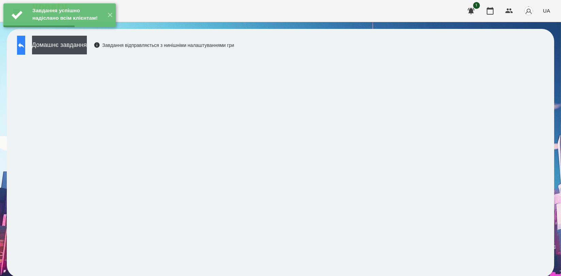
click at [21, 47] on button at bounding box center [21, 45] width 8 height 19
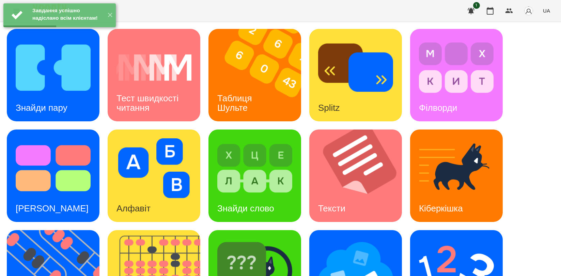
scroll to position [151, 0]
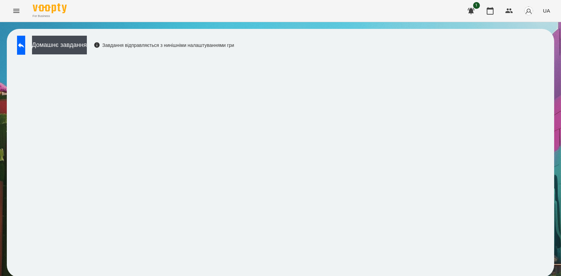
click at [56, 31] on div "Домашнє завдання Завдання відправляється з нинішніми налаштуваннями гри" at bounding box center [280, 153] width 547 height 249
click at [64, 36] on button "Домашнє завдання" at bounding box center [59, 45] width 55 height 19
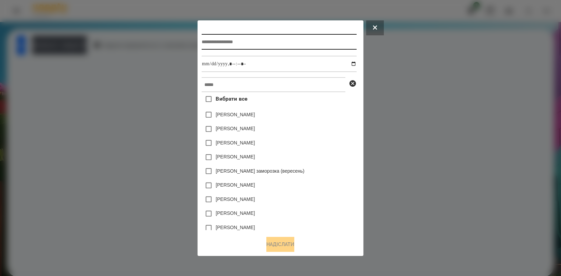
click at [211, 37] on input "text" at bounding box center [278, 42] width 155 height 16
type input "**********"
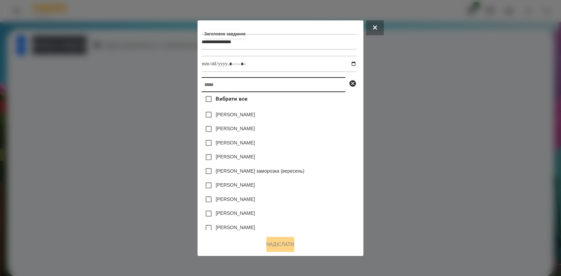
click at [217, 88] on input "text" at bounding box center [273, 84] width 144 height 15
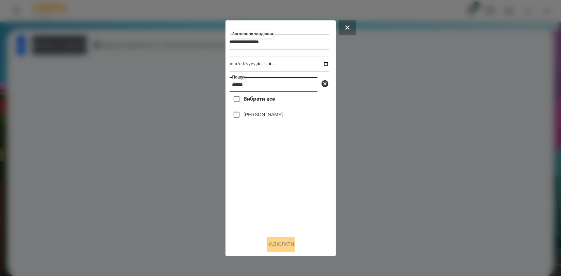
type input "******"
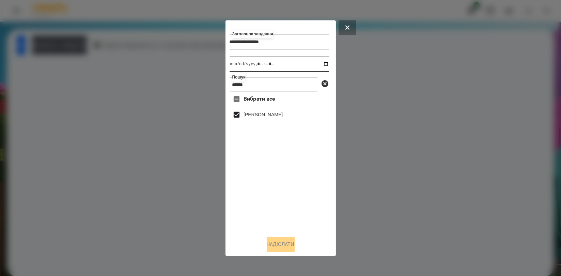
click at [321, 65] on input "datetime-local" at bounding box center [278, 64] width 99 height 16
type input "**********"
click at [283, 226] on div "Вибрати все Динту Нейтан" at bounding box center [278, 161] width 99 height 138
click at [279, 239] on button "Надіслати" at bounding box center [280, 244] width 28 height 15
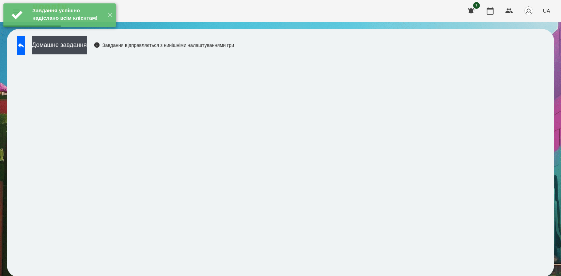
click at [87, 54] on div "Домашнє завдання Завдання відправляється з нинішніми налаштуваннями гри" at bounding box center [124, 47] width 220 height 22
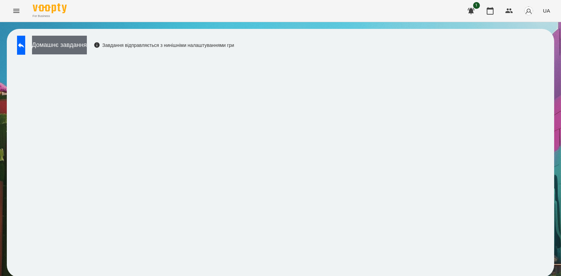
click at [87, 50] on button "Домашнє завдання" at bounding box center [59, 45] width 55 height 19
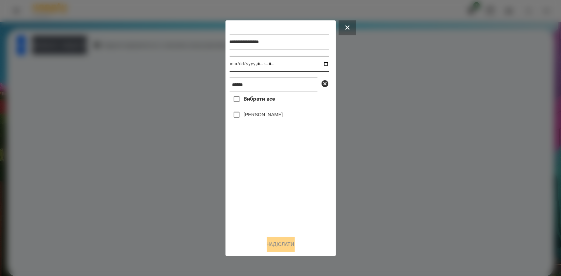
click at [319, 61] on input "datetime-local" at bounding box center [278, 64] width 99 height 16
type input "**********"
click at [260, 184] on div "Вибрати все Динту Нейтан" at bounding box center [278, 161] width 99 height 138
click at [265, 117] on label "[PERSON_NAME]" at bounding box center [262, 114] width 39 height 7
click at [287, 246] on button "Надіслати" at bounding box center [280, 244] width 28 height 15
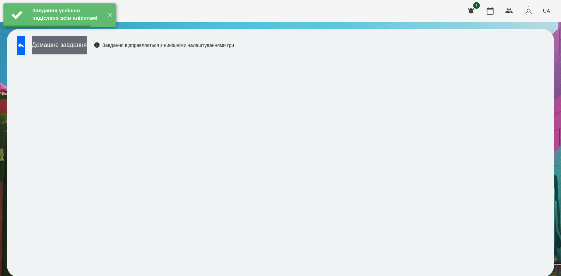
click at [87, 48] on button "Домашнє завдання" at bounding box center [59, 45] width 55 height 19
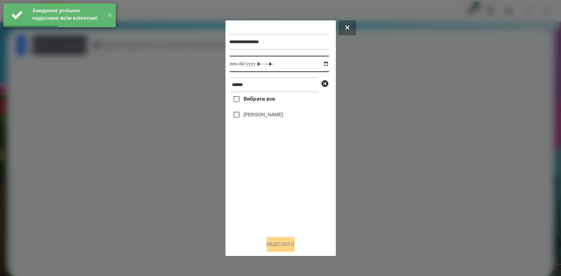
click at [321, 64] on input "datetime-local" at bounding box center [278, 64] width 99 height 16
type input "**********"
drag, startPoint x: 250, startPoint y: 182, endPoint x: 250, endPoint y: 176, distance: 5.8
click at [250, 182] on div "Вибрати все Динту Нейтан" at bounding box center [278, 161] width 99 height 138
click at [254, 109] on div "[PERSON_NAME]" at bounding box center [278, 115] width 99 height 14
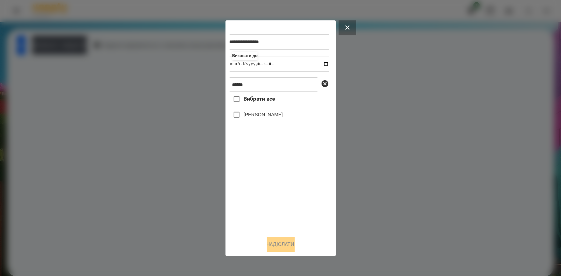
click at [254, 114] on label "[PERSON_NAME]" at bounding box center [262, 114] width 39 height 7
click at [275, 250] on button "Надіслати" at bounding box center [280, 244] width 28 height 15
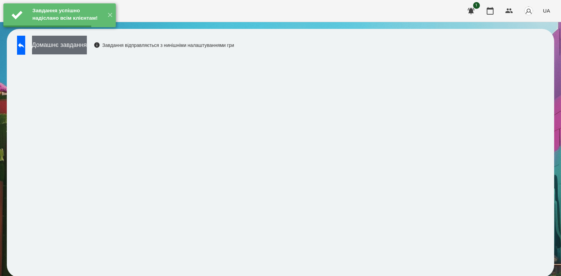
click at [87, 48] on button "Домашнє завдання" at bounding box center [59, 45] width 55 height 19
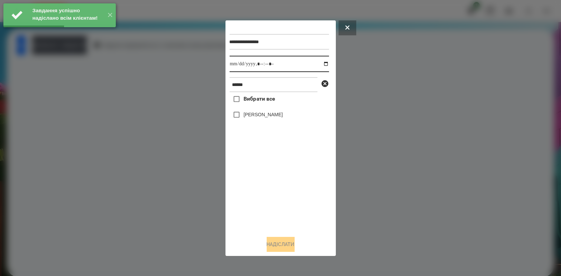
click at [323, 64] on input "datetime-local" at bounding box center [278, 64] width 99 height 16
type input "**********"
drag, startPoint x: 269, startPoint y: 194, endPoint x: 270, endPoint y: 159, distance: 35.7
click at [269, 194] on div "Вибрати все Динту Нейтан" at bounding box center [278, 161] width 99 height 138
click at [273, 116] on label "[PERSON_NAME]" at bounding box center [262, 114] width 39 height 7
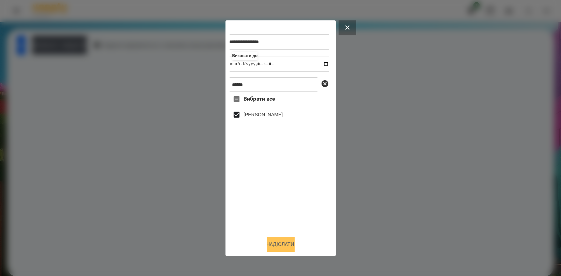
click at [282, 241] on button "Надіслати" at bounding box center [280, 244] width 28 height 15
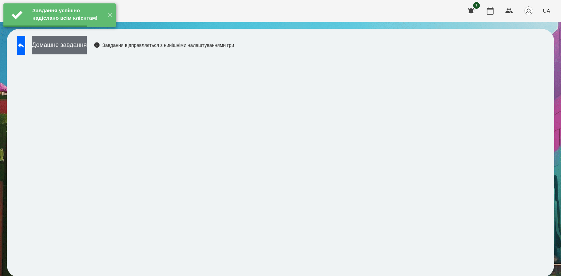
click at [87, 49] on button "Домашнє завдання" at bounding box center [59, 45] width 55 height 19
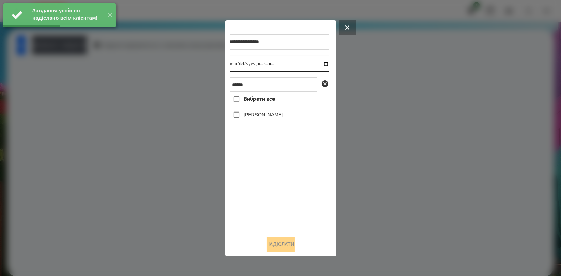
click at [319, 63] on input "datetime-local" at bounding box center [278, 64] width 99 height 16
type input "**********"
drag, startPoint x: 260, startPoint y: 193, endPoint x: 262, endPoint y: 159, distance: 34.4
click at [260, 193] on div "Вибрати все Динту Нейтан" at bounding box center [278, 161] width 99 height 138
click at [260, 117] on label "[PERSON_NAME]" at bounding box center [262, 114] width 39 height 7
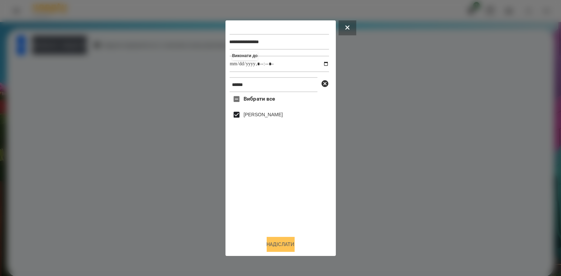
click at [274, 242] on button "Надіслати" at bounding box center [280, 244] width 28 height 15
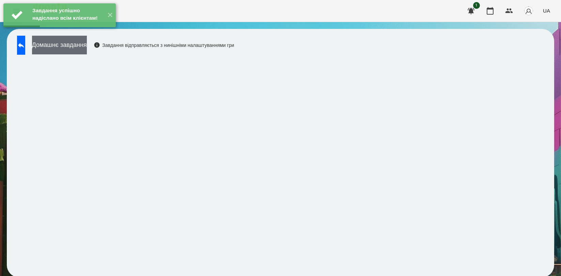
click at [87, 49] on button "Домашнє завдання" at bounding box center [59, 45] width 55 height 19
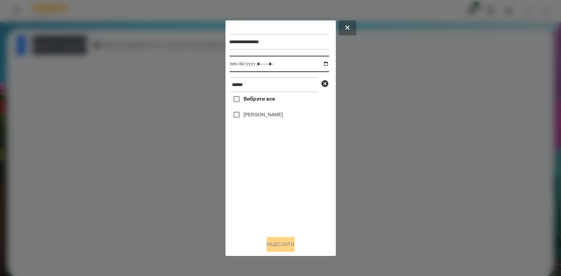
click at [319, 63] on input "datetime-local" at bounding box center [278, 64] width 99 height 16
type input "**********"
click at [267, 183] on div "Вибрати все Динту Нейтан" at bounding box center [278, 161] width 99 height 138
click at [272, 115] on label "[PERSON_NAME]" at bounding box center [262, 114] width 39 height 7
click at [275, 244] on button "Надіслати" at bounding box center [280, 244] width 28 height 15
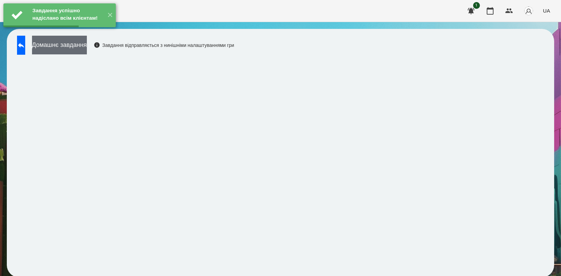
click at [87, 50] on button "Домашнє завдання" at bounding box center [59, 45] width 55 height 19
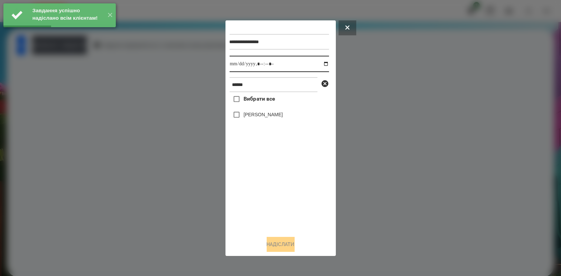
click at [320, 63] on input "datetime-local" at bounding box center [278, 64] width 99 height 16
type input "**********"
drag, startPoint x: 266, startPoint y: 188, endPoint x: 269, endPoint y: 158, distance: 30.1
click at [266, 189] on div "Вибрати все Динту Нейтан" at bounding box center [278, 161] width 99 height 138
click at [275, 116] on label "[PERSON_NAME]" at bounding box center [262, 114] width 39 height 7
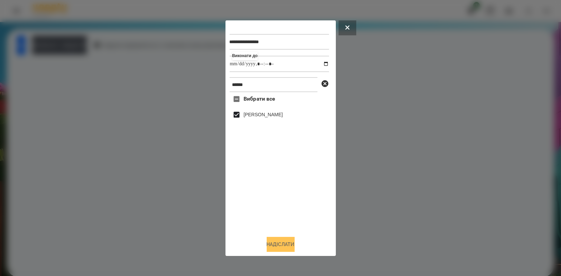
click at [276, 246] on button "Надіслати" at bounding box center [280, 244] width 28 height 15
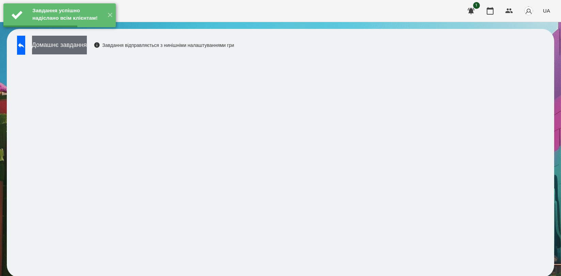
click at [87, 51] on button "Домашнє завдання" at bounding box center [59, 45] width 55 height 19
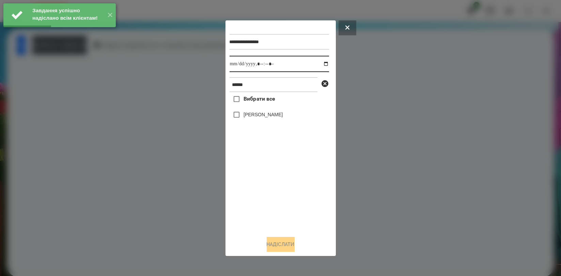
click at [323, 63] on input "datetime-local" at bounding box center [278, 64] width 99 height 16
type input "**********"
click at [282, 192] on div "Вибрати все Динту Нейтан" at bounding box center [278, 161] width 99 height 138
click at [270, 114] on label "[PERSON_NAME]" at bounding box center [262, 114] width 39 height 7
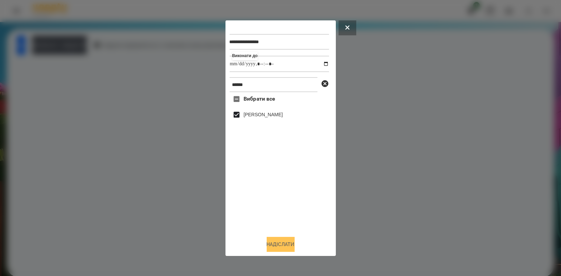
click at [275, 241] on button "Надіслати" at bounding box center [280, 244] width 28 height 15
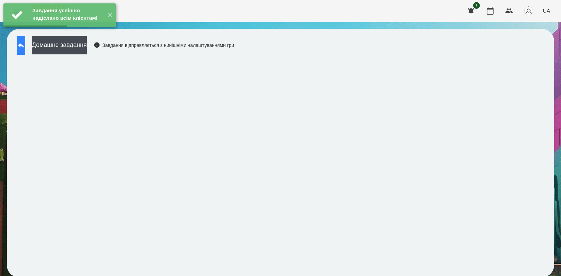
click at [25, 47] on button at bounding box center [21, 45] width 8 height 19
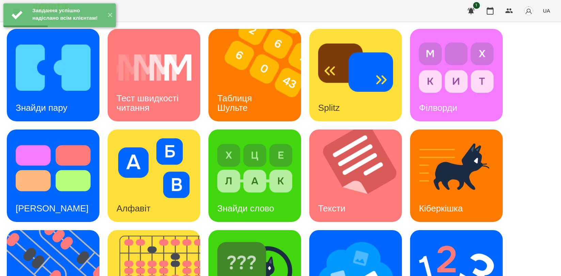
scroll to position [151, 0]
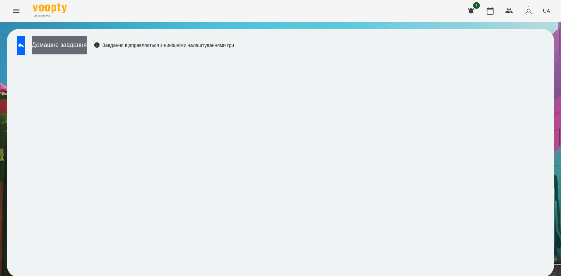
click at [71, 38] on button "Домашнє завдання" at bounding box center [59, 45] width 55 height 19
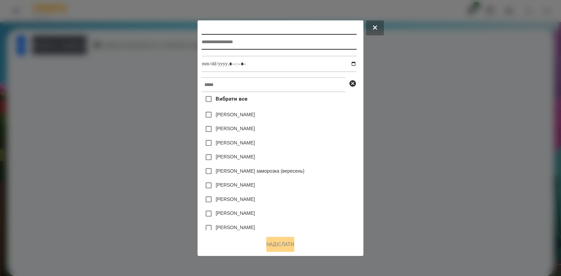
click at [254, 42] on input "text" at bounding box center [278, 42] width 155 height 16
type input "**********"
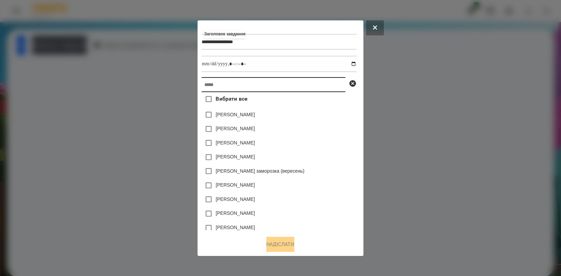
click at [242, 87] on input "text" at bounding box center [273, 84] width 144 height 15
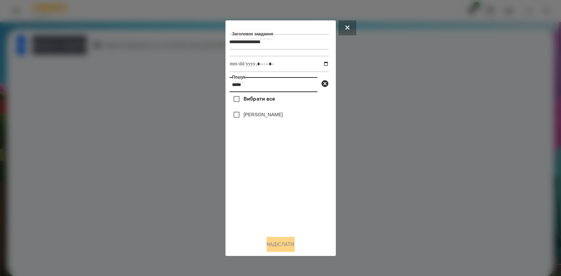
type input "*****"
click at [262, 115] on label "[PERSON_NAME]" at bounding box center [262, 114] width 39 height 7
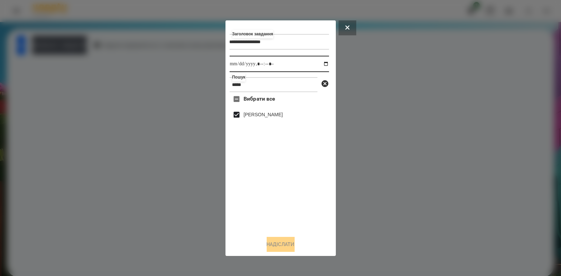
click at [321, 62] on input "datetime-local" at bounding box center [278, 64] width 99 height 16
type input "**********"
click at [278, 208] on div "Вибрати все Динту Нейтан" at bounding box center [278, 161] width 99 height 138
click at [273, 241] on button "Надіслати" at bounding box center [280, 244] width 28 height 15
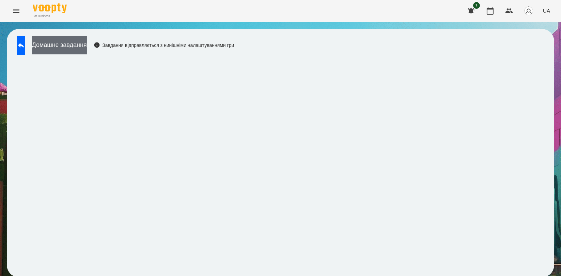
click at [87, 50] on button "Домашнє завдання" at bounding box center [59, 45] width 55 height 19
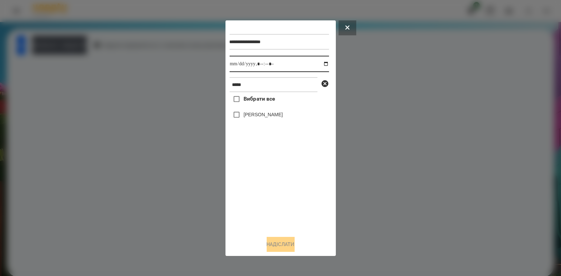
click at [317, 60] on input "datetime-local" at bounding box center [278, 64] width 99 height 16
type input "**********"
drag, startPoint x: 249, startPoint y: 189, endPoint x: 252, endPoint y: 168, distance: 21.3
click at [249, 189] on div "Вибрати все Динту Нейтан" at bounding box center [278, 161] width 99 height 138
click at [259, 114] on label "[PERSON_NAME]" at bounding box center [262, 114] width 39 height 7
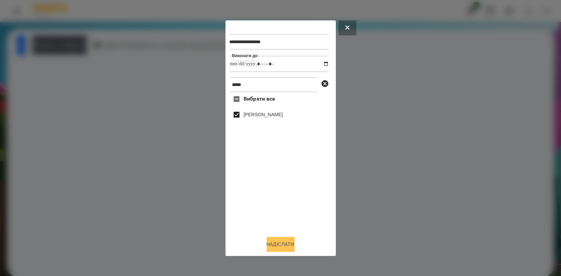
click at [275, 252] on button "Надіслати" at bounding box center [280, 244] width 28 height 15
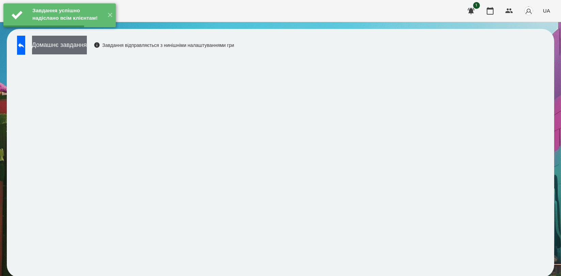
click at [87, 53] on button "Домашнє завдання" at bounding box center [59, 45] width 55 height 19
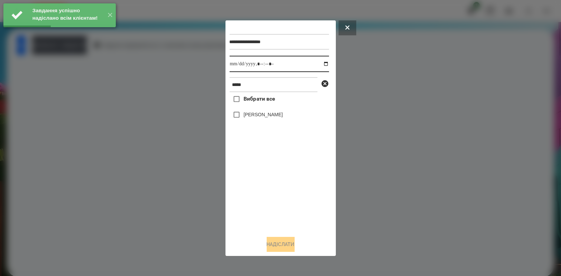
click at [319, 63] on input "datetime-local" at bounding box center [278, 64] width 99 height 16
type input "**********"
drag, startPoint x: 261, startPoint y: 214, endPoint x: 258, endPoint y: 178, distance: 36.5
click at [261, 214] on div "Вибрати все Динту Нейтан" at bounding box center [278, 161] width 99 height 138
click at [254, 118] on label "[PERSON_NAME]" at bounding box center [262, 114] width 39 height 7
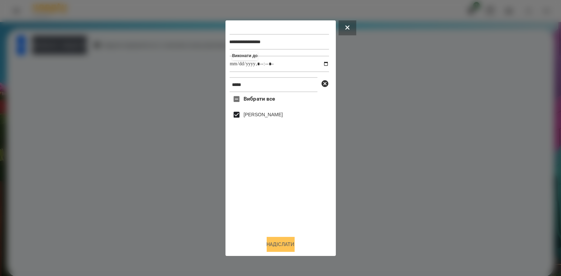
click at [277, 247] on button "Надіслати" at bounding box center [280, 244] width 28 height 15
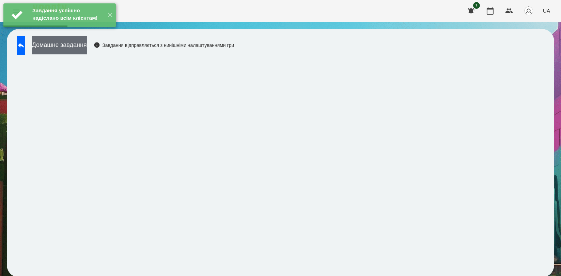
click at [87, 47] on button "Домашнє завдання" at bounding box center [59, 45] width 55 height 19
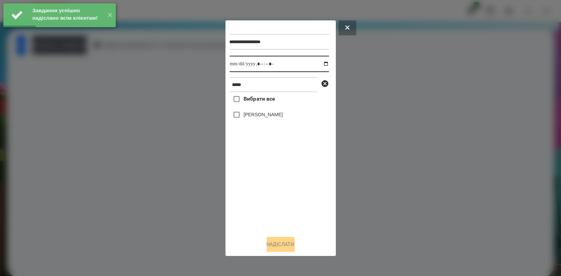
click at [321, 62] on input "datetime-local" at bounding box center [278, 64] width 99 height 16
type input "**********"
click at [263, 180] on div "Вибрати все Динту Нейтан" at bounding box center [278, 161] width 99 height 138
click at [272, 114] on label "[PERSON_NAME]" at bounding box center [262, 114] width 39 height 7
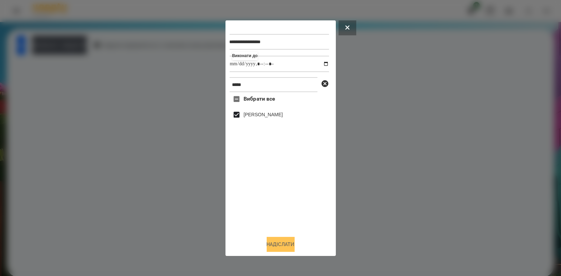
click at [273, 244] on button "Надіслати" at bounding box center [280, 244] width 28 height 15
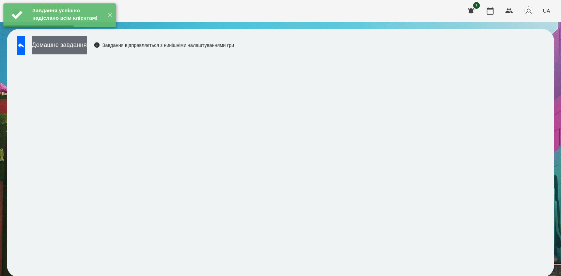
click at [87, 46] on button "Домашнє завдання" at bounding box center [59, 45] width 55 height 19
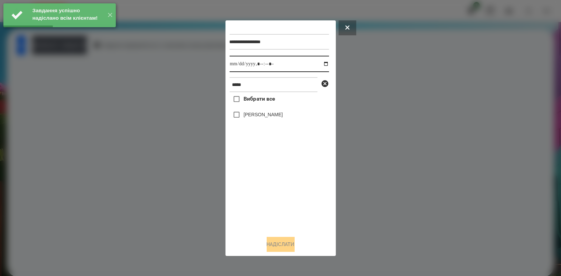
click at [323, 65] on input "datetime-local" at bounding box center [278, 64] width 99 height 16
type input "**********"
click at [273, 191] on div "Вибрати все Динту Нейтан" at bounding box center [278, 161] width 99 height 138
click at [273, 115] on label "[PERSON_NAME]" at bounding box center [262, 114] width 39 height 7
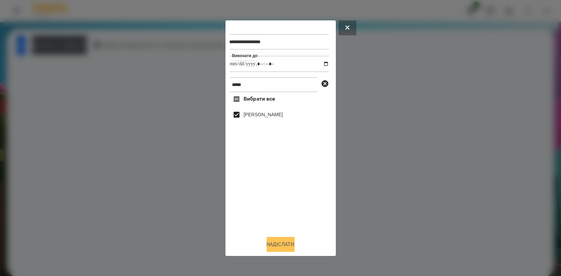
click at [286, 245] on button "Надіслати" at bounding box center [280, 244] width 28 height 15
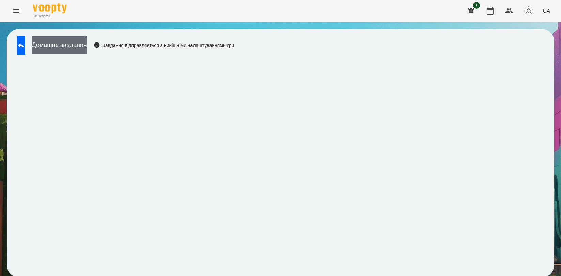
click at [83, 37] on button "Домашнє завдання" at bounding box center [59, 45] width 55 height 19
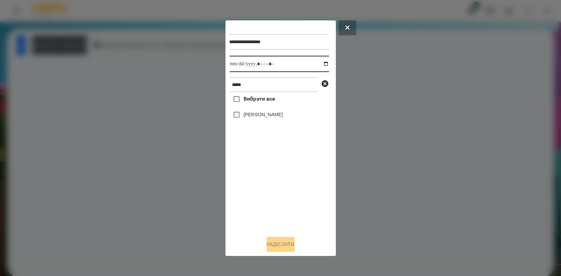
click at [321, 62] on input "datetime-local" at bounding box center [278, 64] width 99 height 16
type input "**********"
click at [273, 169] on div "Вибрати все Динту Нейтан" at bounding box center [278, 161] width 99 height 138
click at [271, 116] on label "[PERSON_NAME]" at bounding box center [262, 114] width 39 height 7
click at [277, 242] on button "Надіслати" at bounding box center [280, 244] width 28 height 15
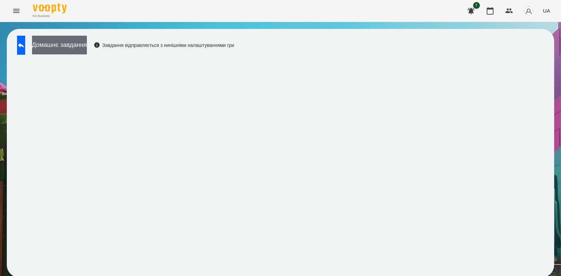
click at [87, 43] on button "Домашнє завдання" at bounding box center [59, 45] width 55 height 19
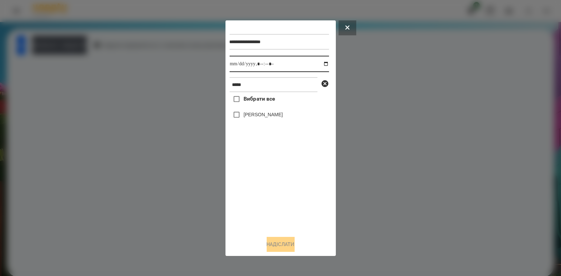
click at [320, 61] on input "datetime-local" at bounding box center [278, 64] width 99 height 16
type input "**********"
click at [278, 187] on div "Вибрати все Динту Нейтан" at bounding box center [278, 161] width 99 height 138
click at [266, 109] on div "[PERSON_NAME]" at bounding box center [278, 115] width 99 height 14
click at [267, 115] on label "[PERSON_NAME]" at bounding box center [262, 114] width 39 height 7
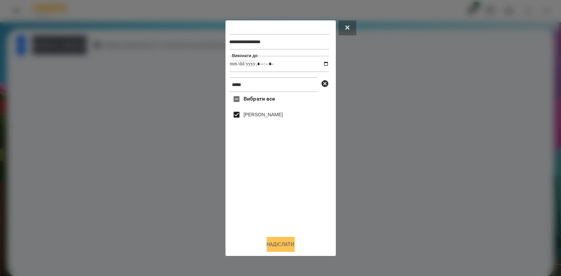
click at [287, 244] on button "Надіслати" at bounding box center [280, 244] width 28 height 15
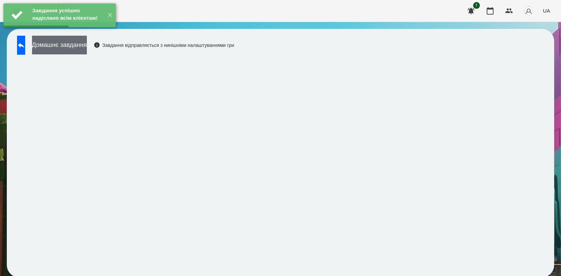
click at [87, 54] on button "Домашнє завдання" at bounding box center [59, 45] width 55 height 19
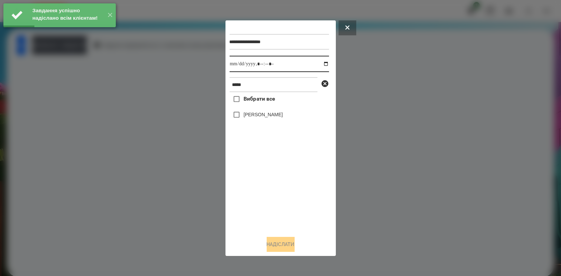
click at [320, 63] on input "datetime-local" at bounding box center [278, 64] width 99 height 16
type input "**********"
drag, startPoint x: 290, startPoint y: 188, endPoint x: 288, endPoint y: 165, distance: 22.9
click at [290, 189] on div "Вибрати все Динту Нейтан" at bounding box center [278, 161] width 99 height 138
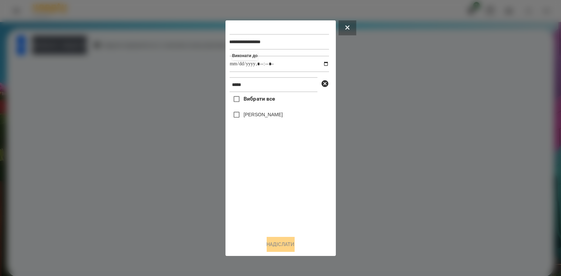
click at [272, 114] on label "[PERSON_NAME]" at bounding box center [262, 114] width 39 height 7
click at [283, 246] on button "Надіслати" at bounding box center [280, 244] width 28 height 15
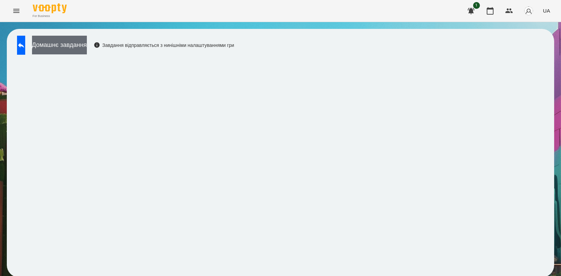
click at [87, 50] on button "Домашнє завдання" at bounding box center [59, 45] width 55 height 19
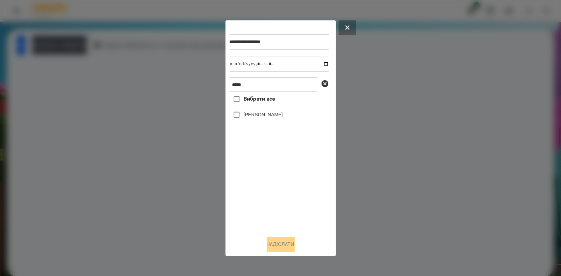
click at [124, 104] on div at bounding box center [280, 138] width 561 height 276
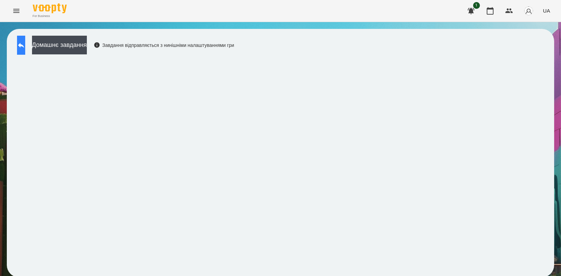
click at [25, 50] on button at bounding box center [21, 45] width 8 height 19
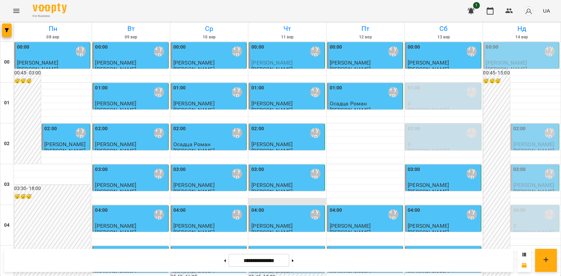
scroll to position [76, 0]
click at [530, 125] on div "02:00 [PERSON_NAME]\ ма укр\шч укр\ [URL][DOMAIN_NAME]" at bounding box center [535, 133] width 44 height 16
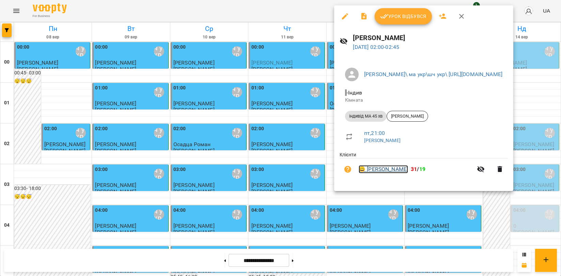
click at [389, 166] on link "😀 [PERSON_NAME]" at bounding box center [382, 169] width 49 height 8
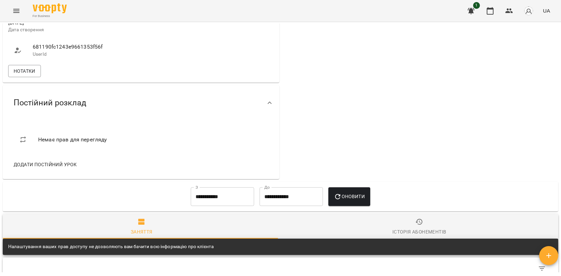
scroll to position [227, 0]
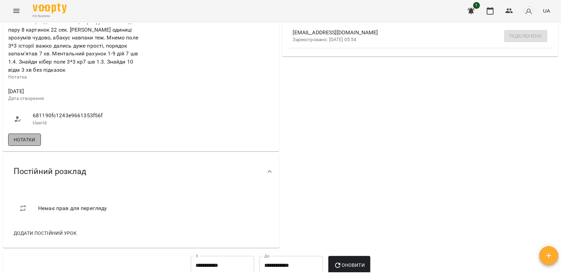
click at [23, 144] on span "Нотатки" at bounding box center [25, 140] width 22 height 8
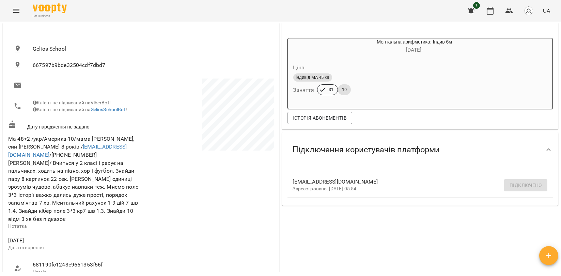
scroll to position [76, 0]
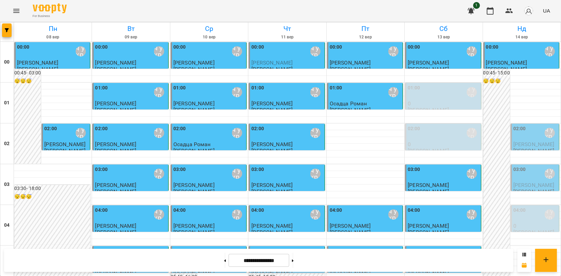
scroll to position [776, 0]
click at [293, 261] on button at bounding box center [293, 260] width 2 height 15
type input "**********"
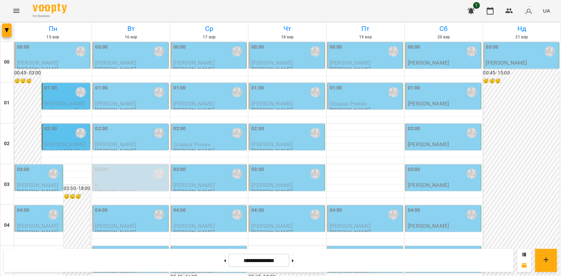
scroll to position [0, 0]
click at [154, 172] on div "[PERSON_NAME]\ ма укр\шч укр\ [URL][DOMAIN_NAME]" at bounding box center [159, 174] width 10 height 10
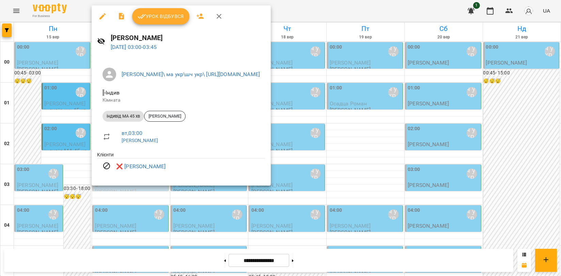
click at [215, 12] on icon "button" at bounding box center [219, 16] width 8 height 8
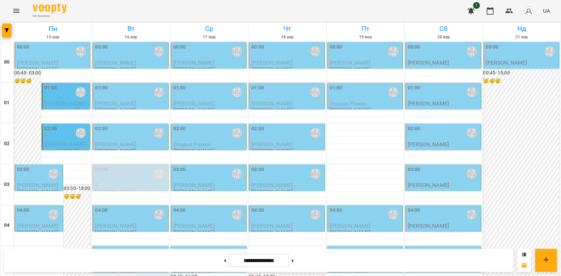
scroll to position [38, 0]
click at [441, 92] on div "01:00 Мойсук Надія\ ма укр\шч укр\ https://us06web.zoom.us/j/84559859332" at bounding box center [442, 92] width 71 height 16
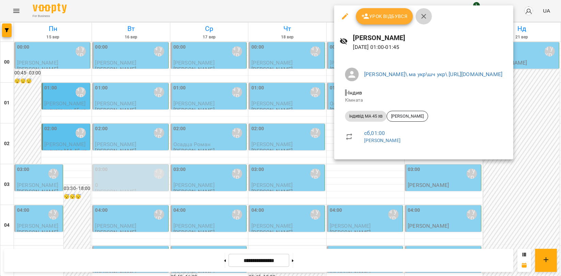
click at [419, 21] on button "button" at bounding box center [423, 16] width 16 height 16
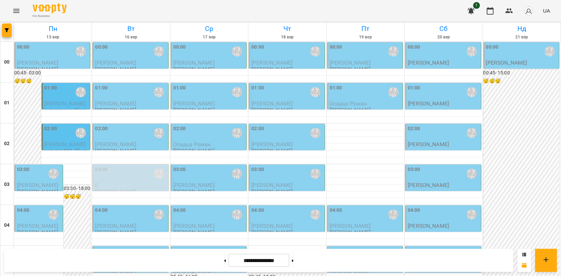
click at [417, 135] on div "02:00 [PERSON_NAME]\ ма укр\шч укр\ [URL][DOMAIN_NAME]" at bounding box center [442, 133] width 71 height 16
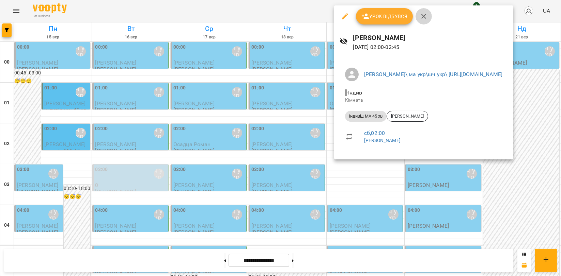
click at [425, 18] on icon "button" at bounding box center [423, 16] width 8 height 8
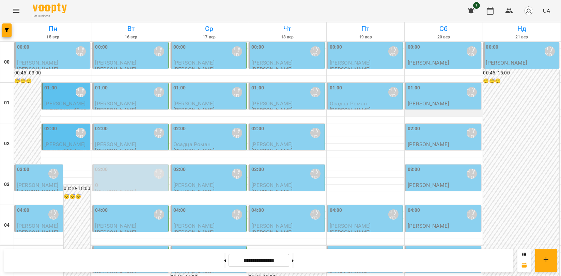
scroll to position [38, 0]
click at [408, 207] on div "04:00" at bounding box center [413, 215] width 13 height 16
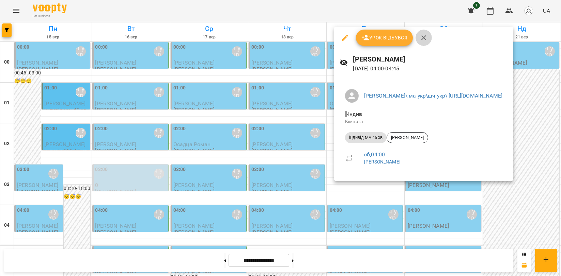
click at [424, 43] on button "button" at bounding box center [423, 38] width 16 height 16
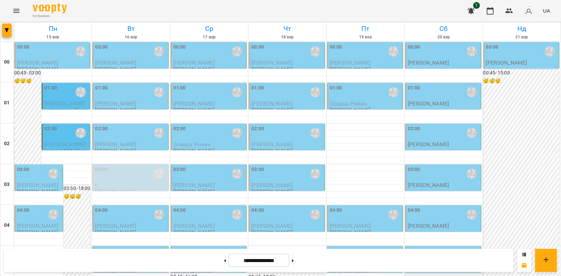
scroll to position [113, 0]
click at [429, 248] on div "05:00 Мойсук Надія\ ма укр\шч укр\ https://us06web.zoom.us/j/84559859332" at bounding box center [442, 256] width 71 height 16
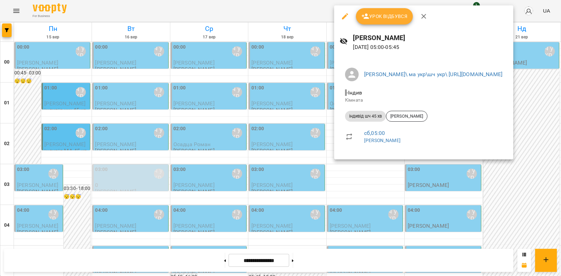
click at [421, 16] on icon "button" at bounding box center [423, 16] width 8 height 8
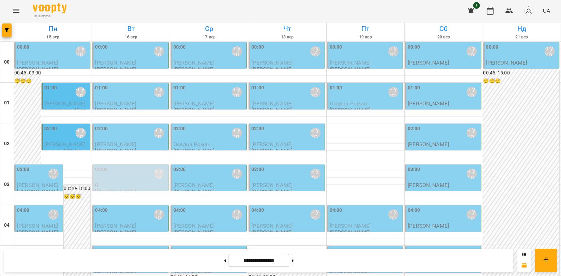
scroll to position [587, 0]
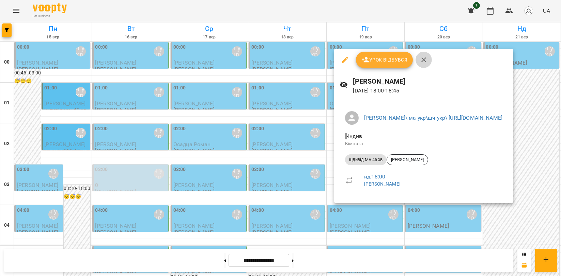
click at [417, 59] on button "button" at bounding box center [423, 60] width 16 height 16
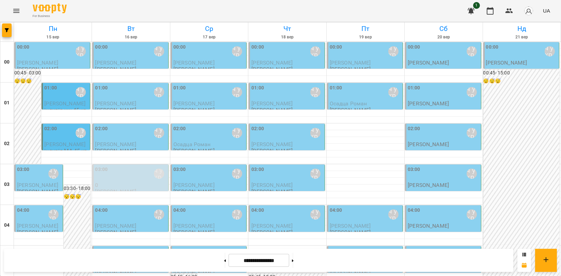
scroll to position [701, 0]
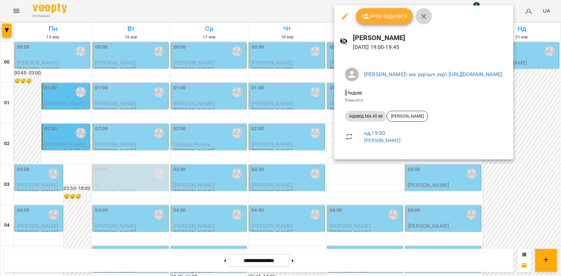
click at [425, 19] on icon "button" at bounding box center [423, 16] width 8 height 8
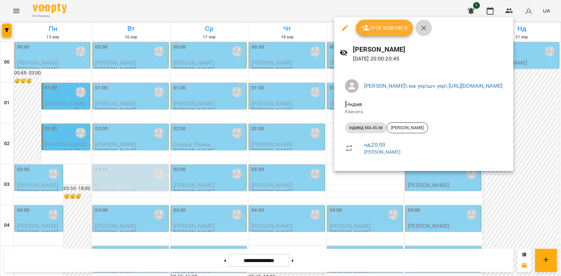
click at [424, 30] on icon "button" at bounding box center [423, 28] width 8 height 8
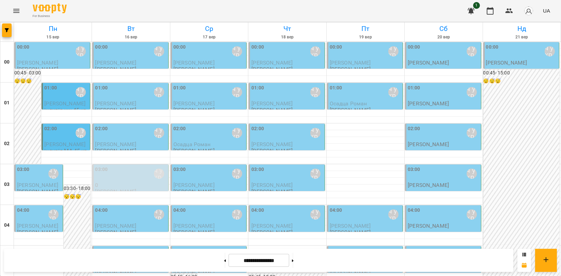
scroll to position [776, 0]
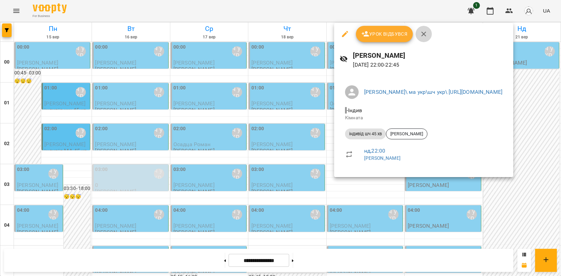
click at [423, 32] on icon "button" at bounding box center [423, 34] width 8 height 8
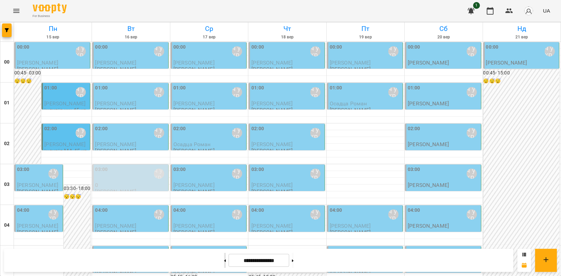
click at [224, 263] on button at bounding box center [225, 260] width 2 height 15
type input "**********"
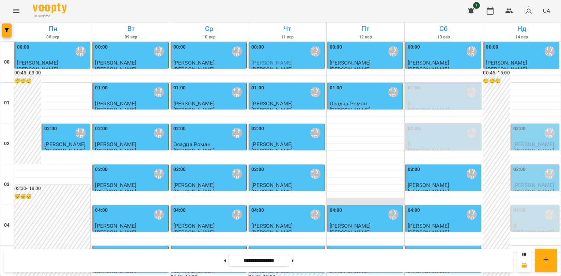
scroll to position [0, 0]
click at [529, 136] on div "02:00 [PERSON_NAME]\ ма укр\шч укр\ [URL][DOMAIN_NAME]" at bounding box center [535, 133] width 44 height 16
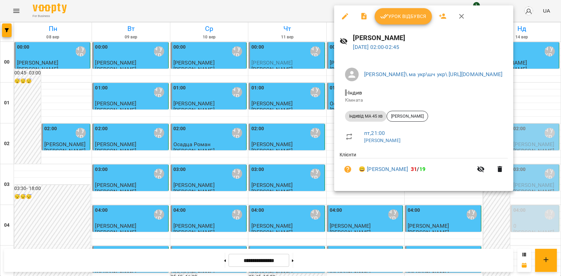
click at [418, 23] on button "Урок відбувся" at bounding box center [402, 16] width 57 height 16
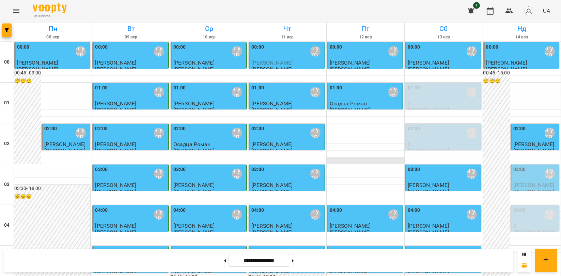
scroll to position [567, 0]
